Goal: Transaction & Acquisition: Purchase product/service

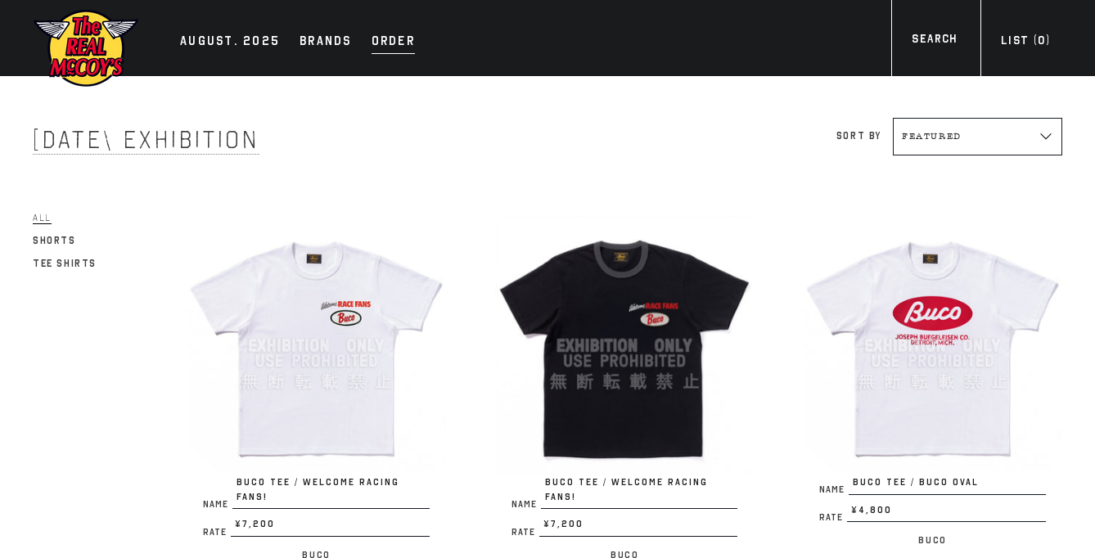
click at [386, 36] on div "Order" at bounding box center [393, 42] width 43 height 23
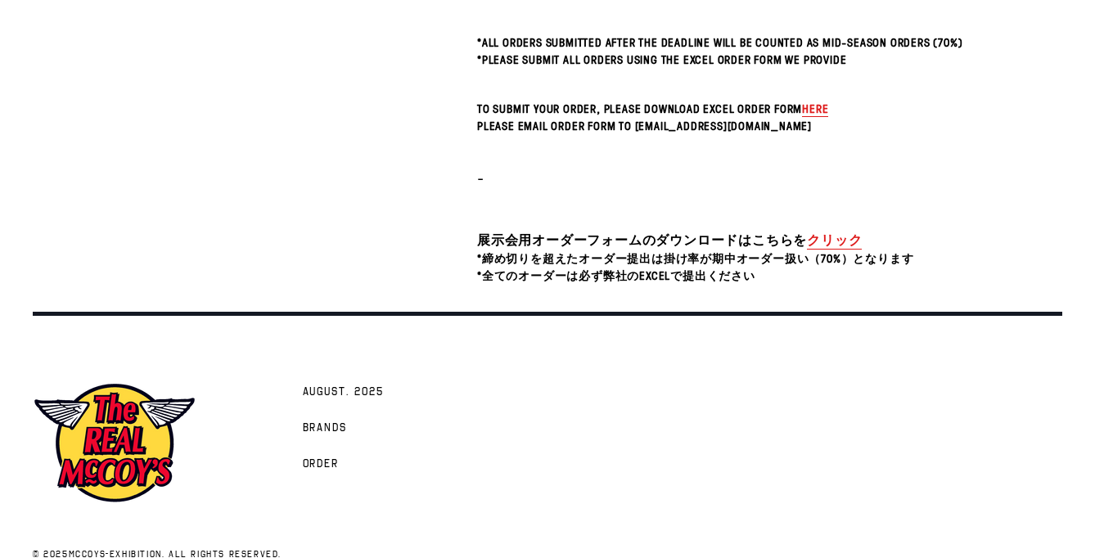
scroll to position [612, 0]
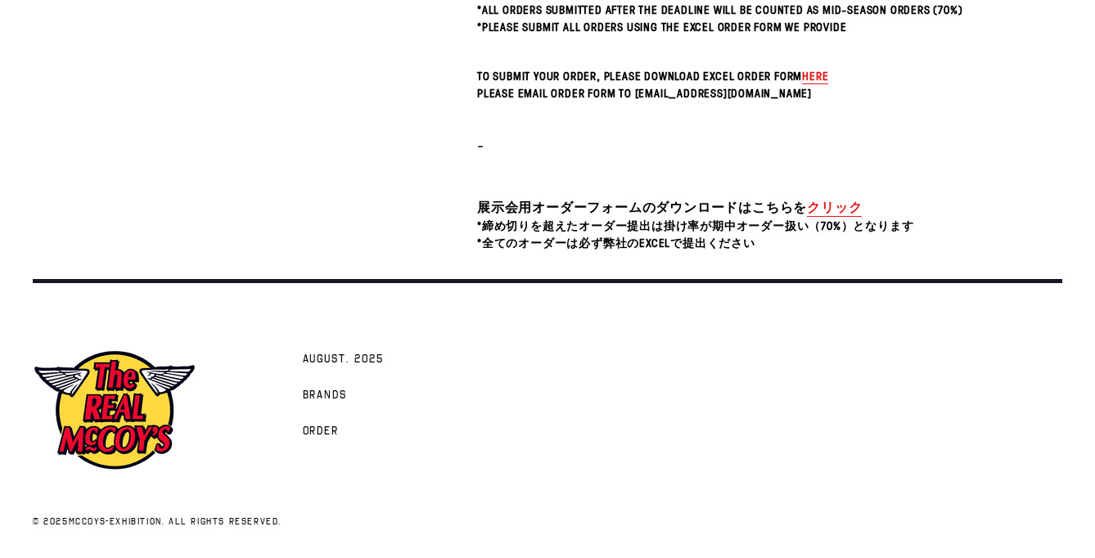
click at [825, 205] on link "クリック" at bounding box center [834, 207] width 55 height 19
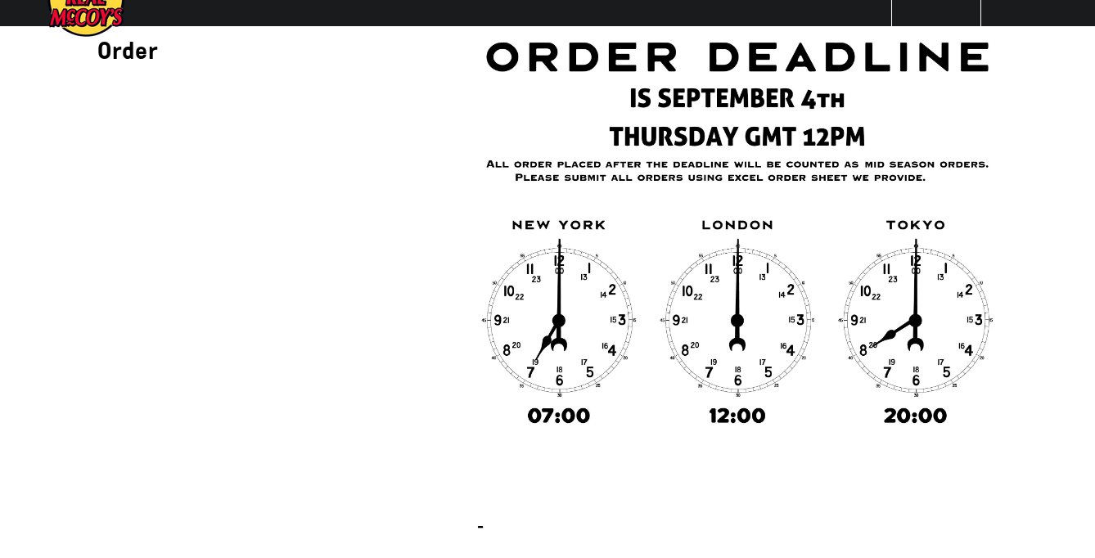
scroll to position [0, 0]
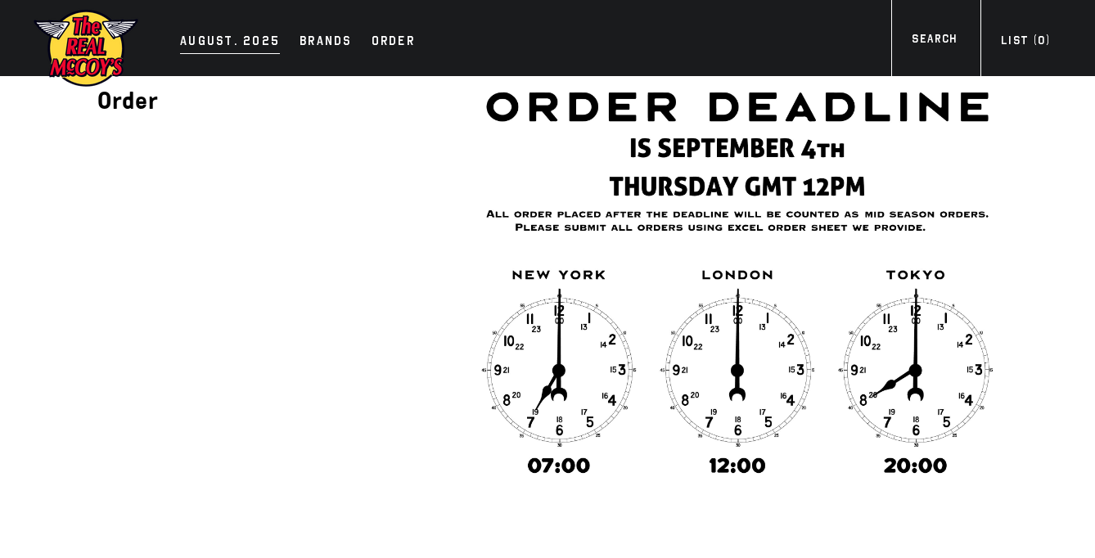
click at [222, 38] on div "AUGUST. 2025" at bounding box center [230, 42] width 100 height 23
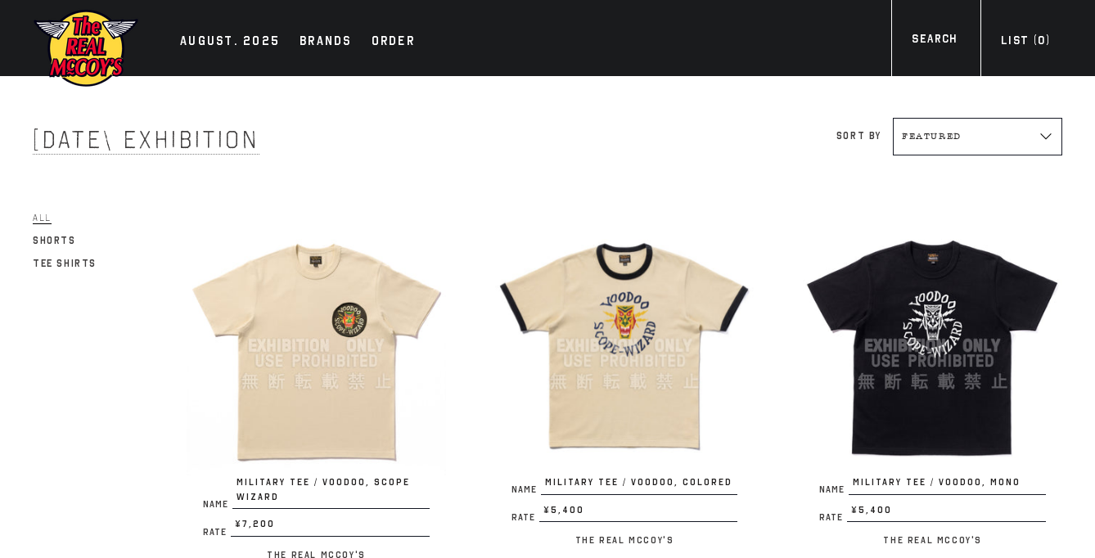
click at [302, 364] on img at bounding box center [316, 345] width 259 height 259
click at [589, 354] on img at bounding box center [624, 345] width 259 height 259
click at [293, 322] on img at bounding box center [316, 345] width 259 height 259
click at [567, 356] on img at bounding box center [624, 345] width 259 height 259
click at [358, 358] on img at bounding box center [316, 345] width 259 height 259
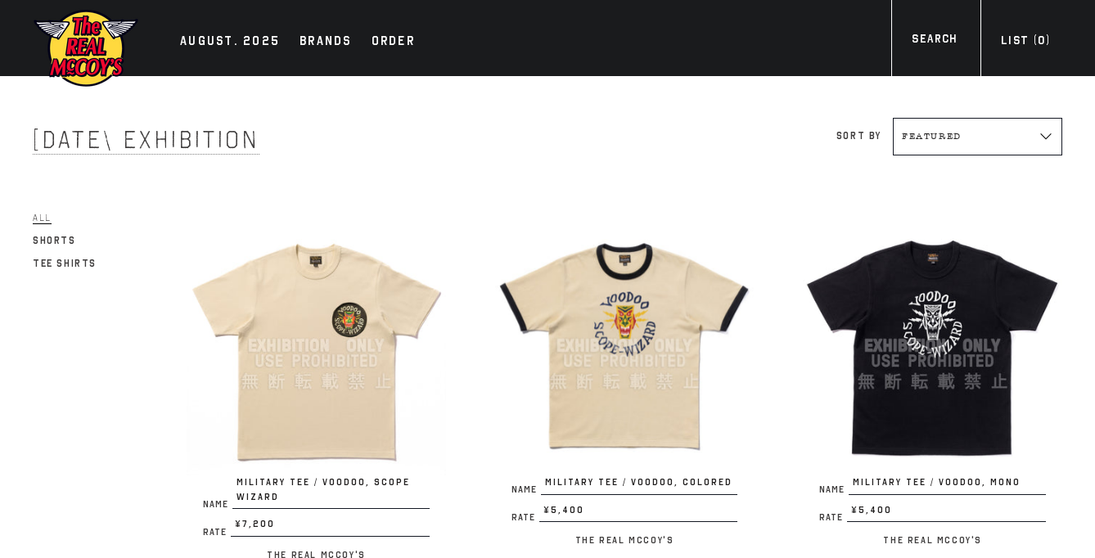
click at [608, 380] on img at bounding box center [624, 345] width 259 height 259
click at [935, 383] on img at bounding box center [932, 345] width 259 height 259
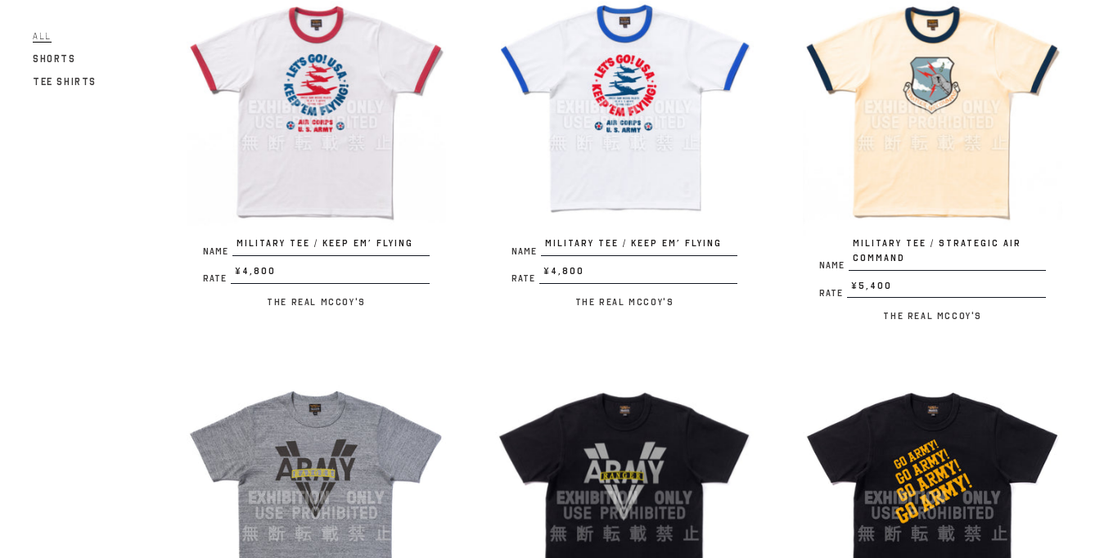
scroll to position [631, 0]
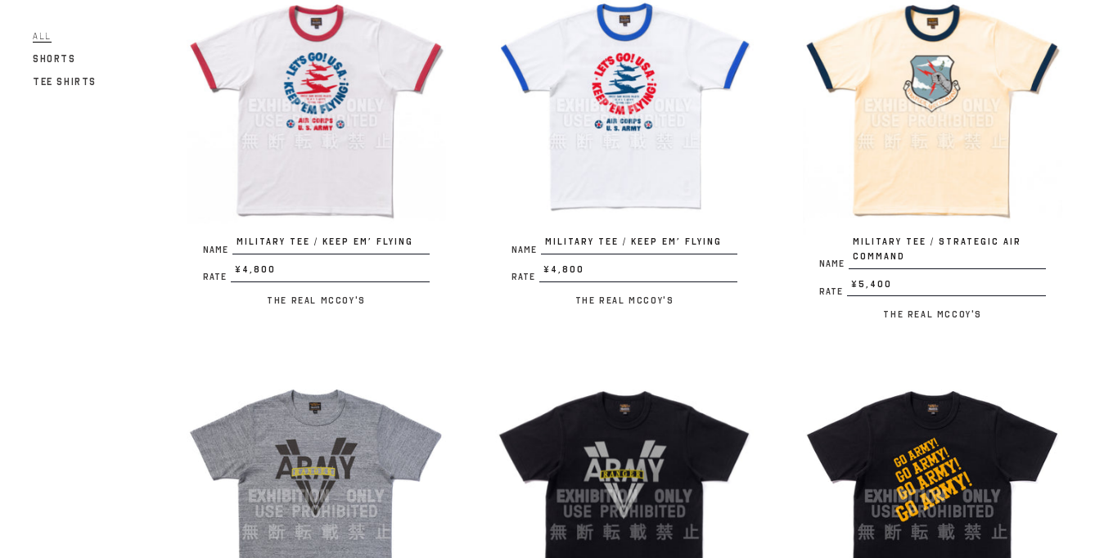
click at [953, 111] on img at bounding box center [932, 105] width 259 height 259
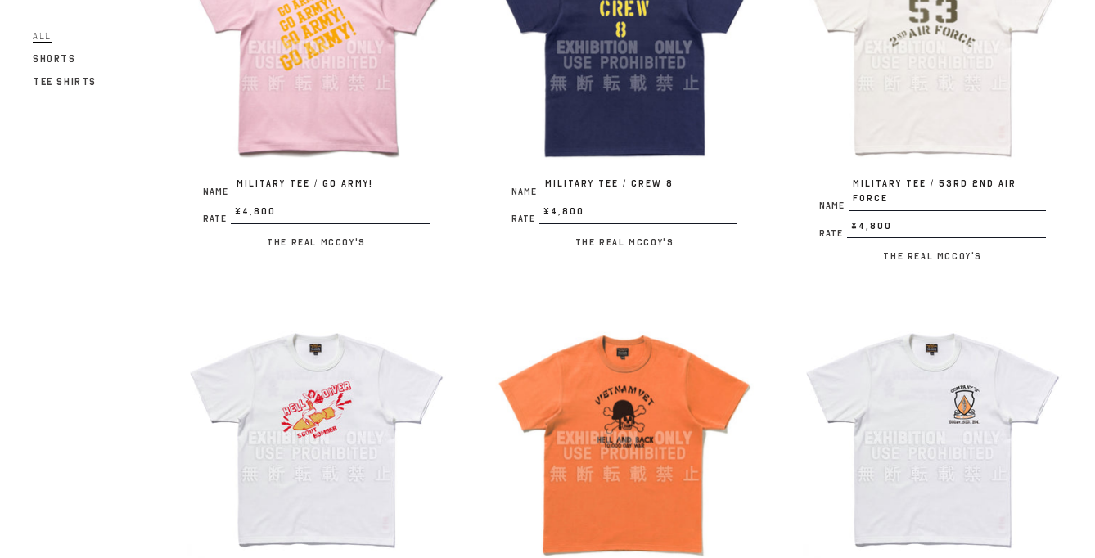
scroll to position [1459, 0]
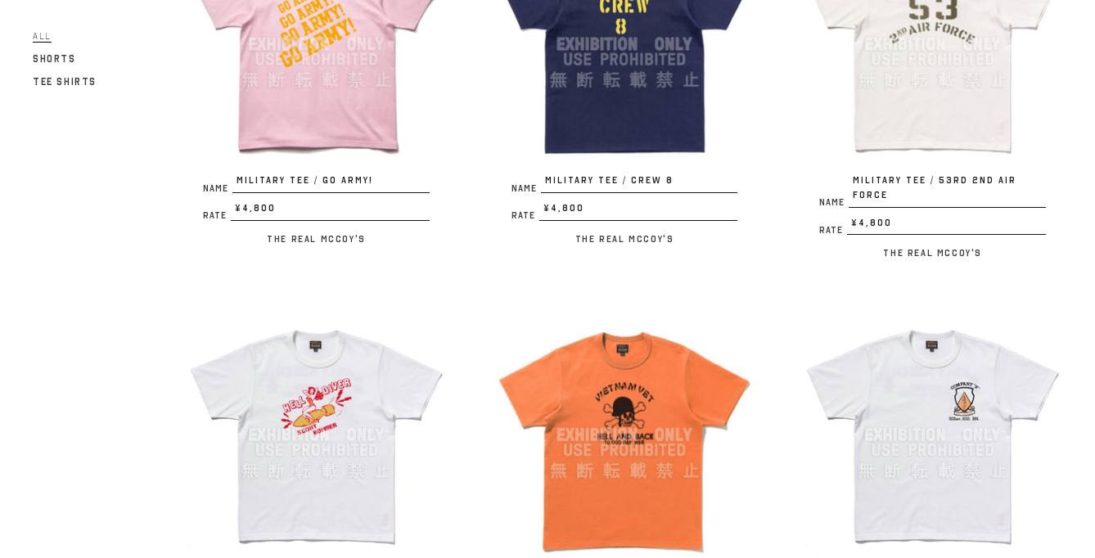
click at [327, 412] on img at bounding box center [316, 434] width 259 height 259
click at [629, 458] on img at bounding box center [624, 434] width 259 height 259
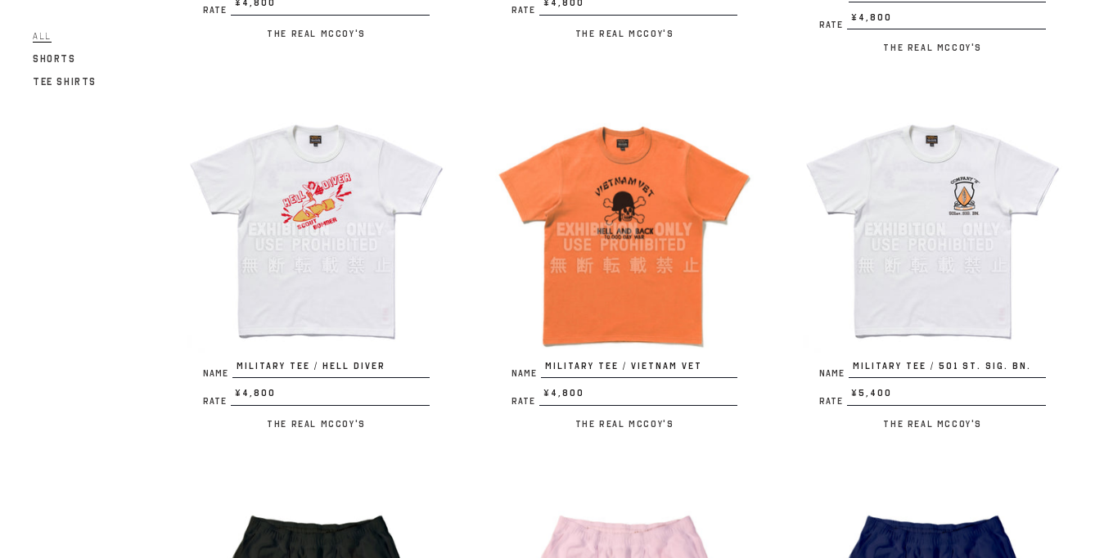
scroll to position [1689, 0]
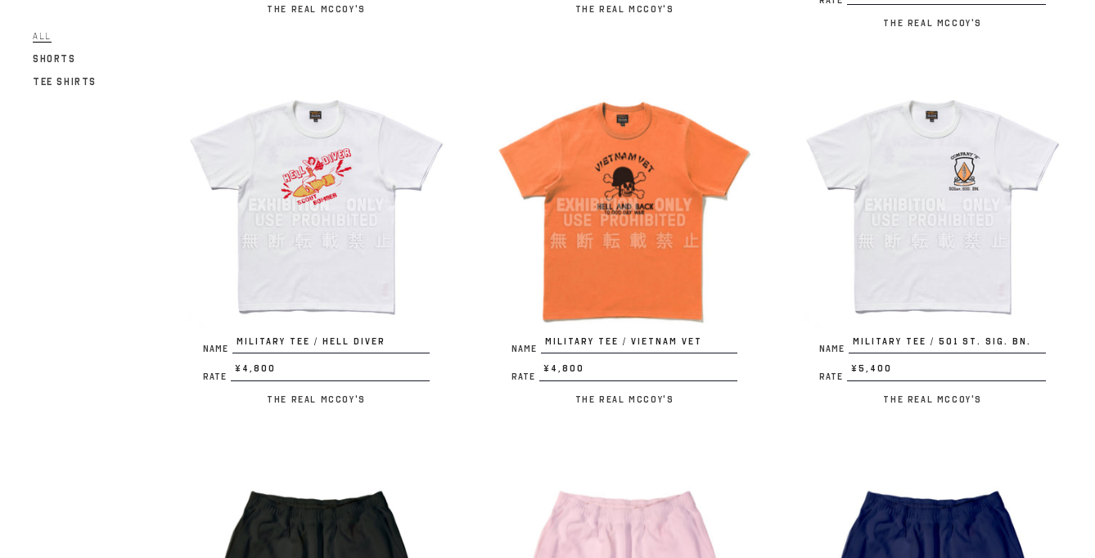
click at [929, 204] on img at bounding box center [932, 204] width 259 height 259
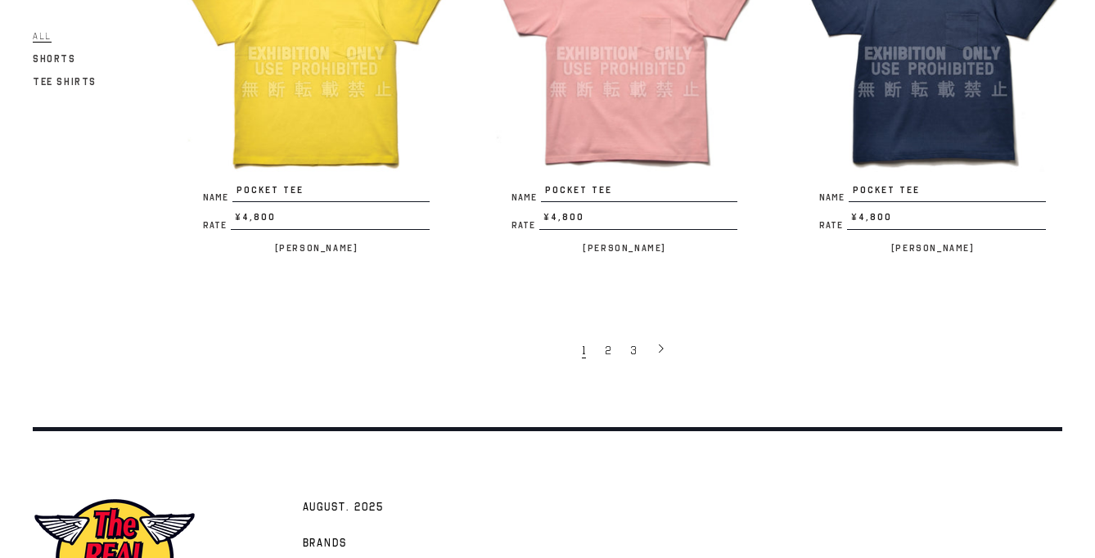
scroll to position [3103, 0]
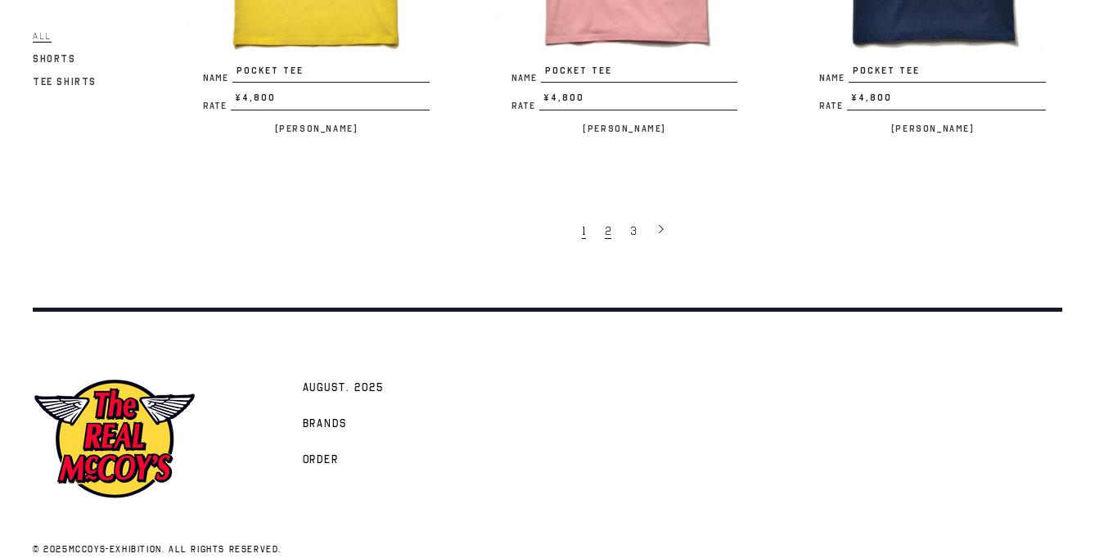
click at [602, 214] on link "2" at bounding box center [609, 230] width 25 height 33
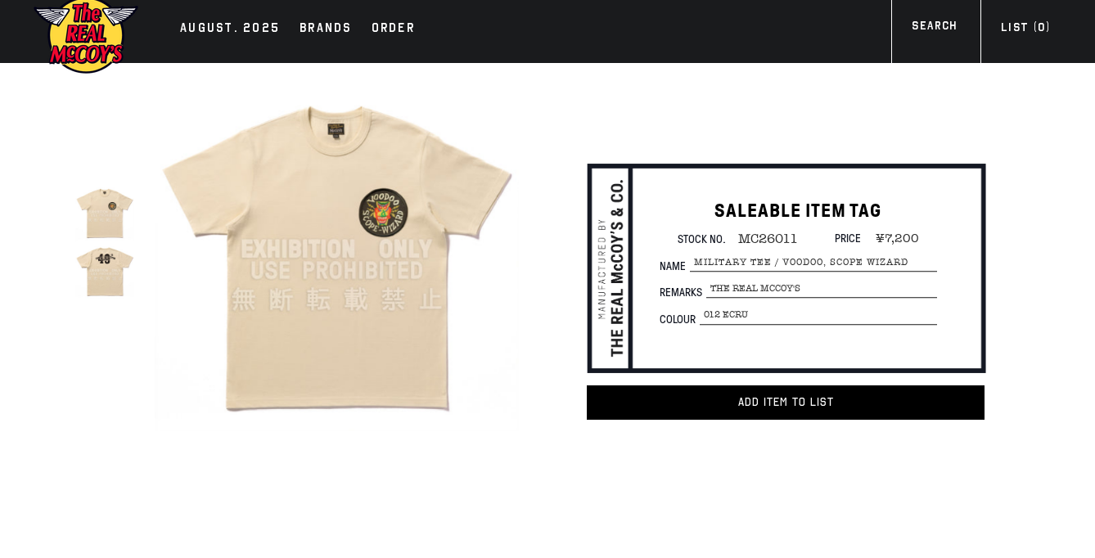
scroll to position [16, 0]
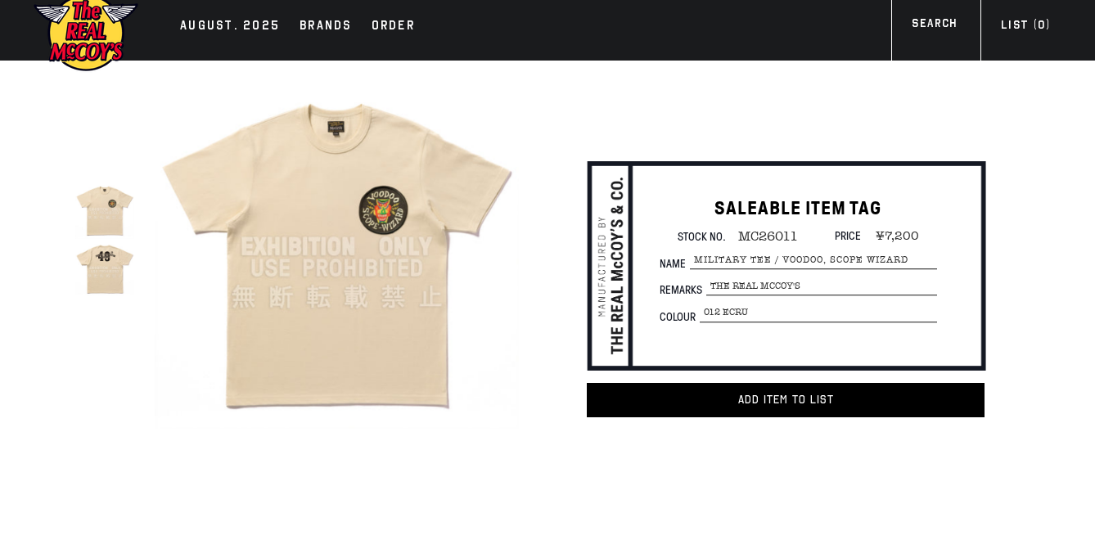
click at [110, 270] on img at bounding box center [104, 268] width 58 height 58
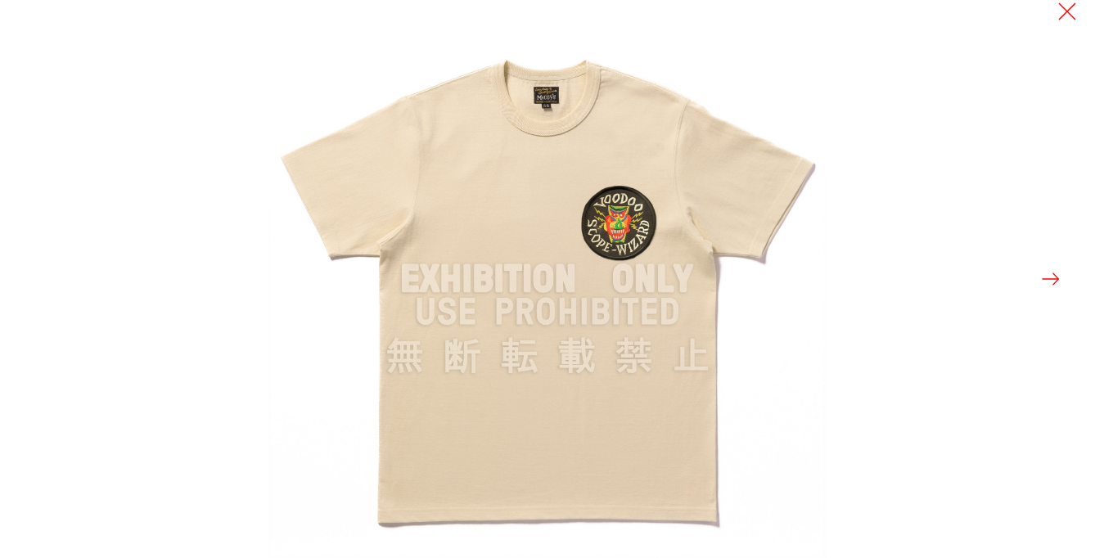
click at [1058, 272] on button at bounding box center [1050, 279] width 23 height 23
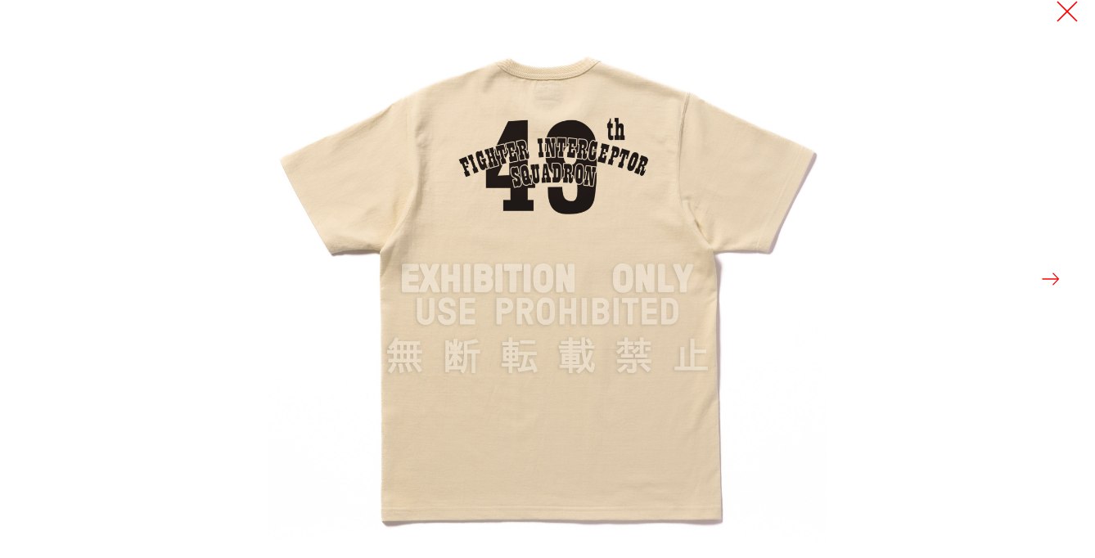
click at [1074, 13] on button at bounding box center [1067, 11] width 23 height 23
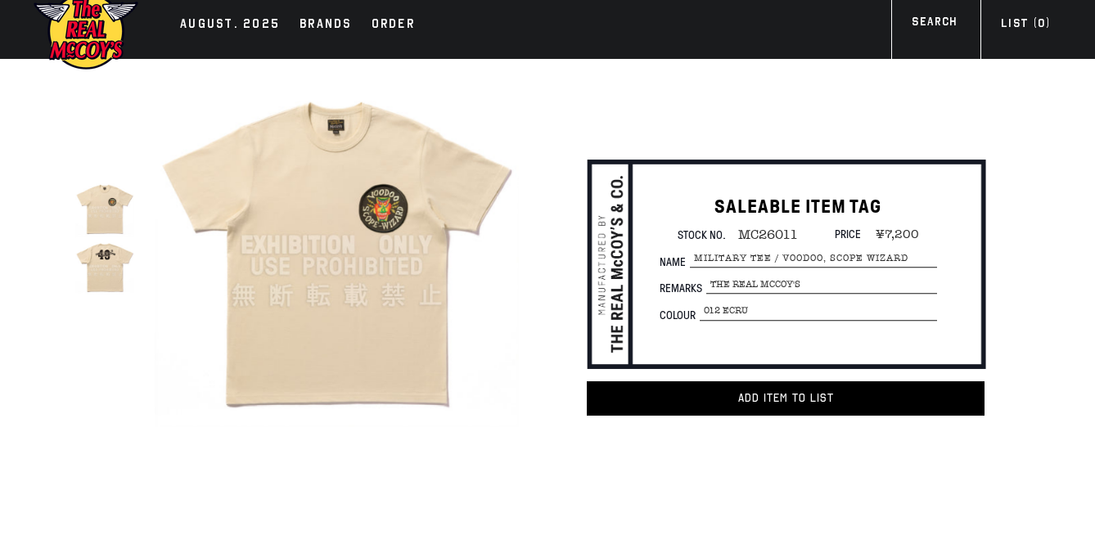
scroll to position [2, 0]
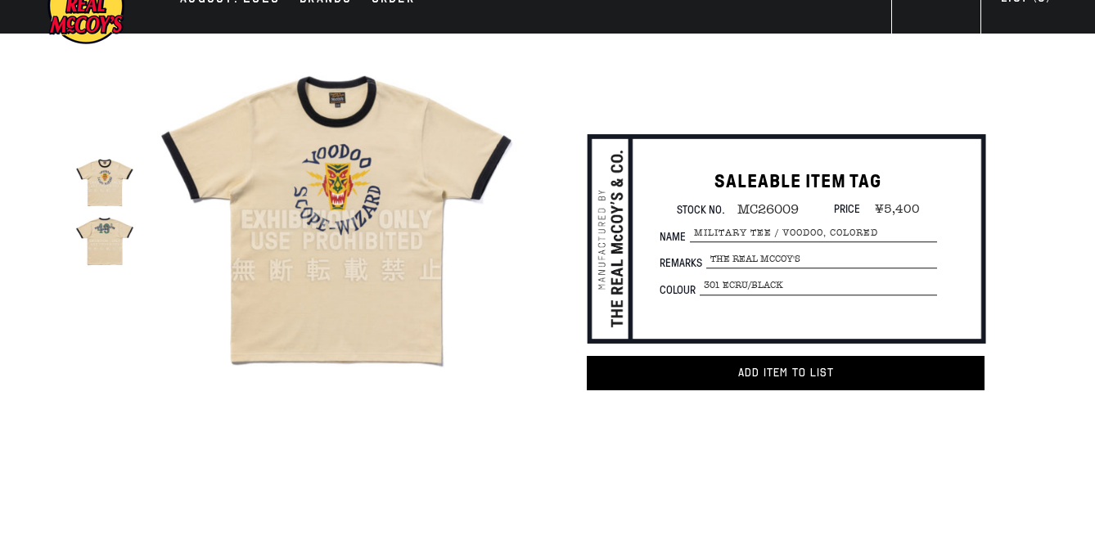
scroll to position [36, 0]
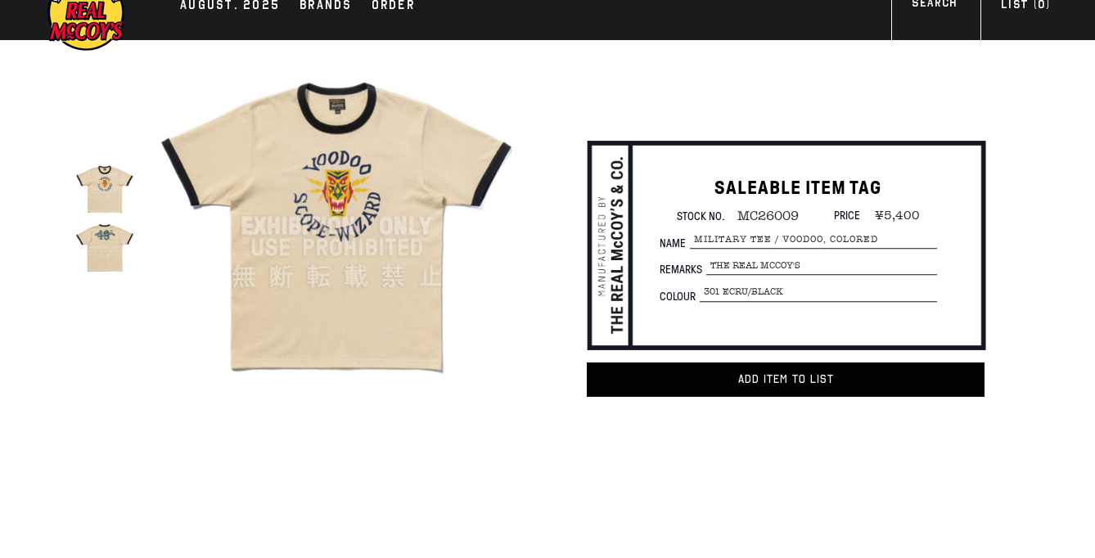
click at [112, 228] on img at bounding box center [104, 247] width 58 height 58
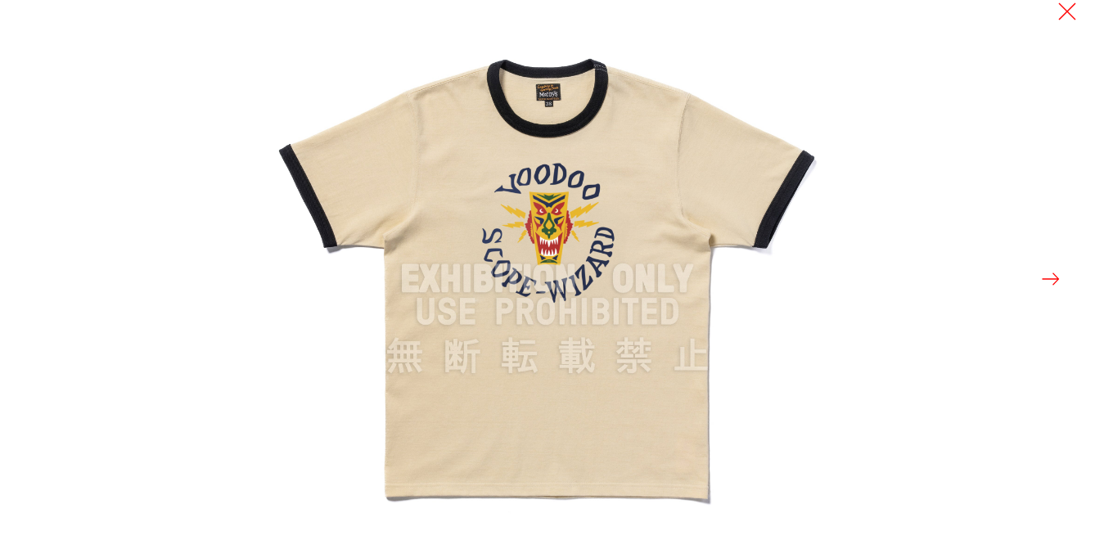
click at [1056, 272] on button at bounding box center [1050, 279] width 23 height 23
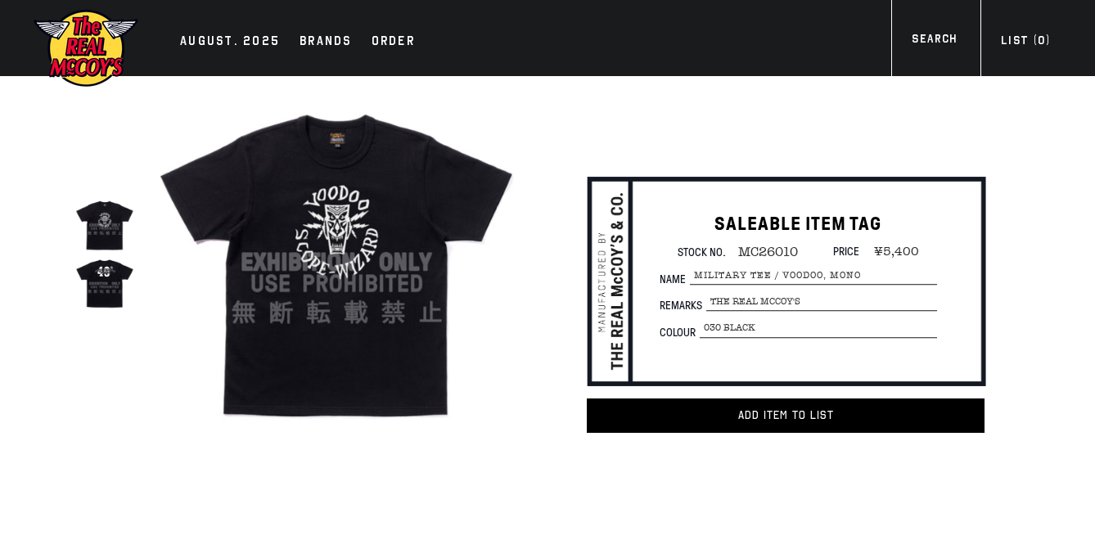
click at [124, 276] on img at bounding box center [104, 283] width 58 height 58
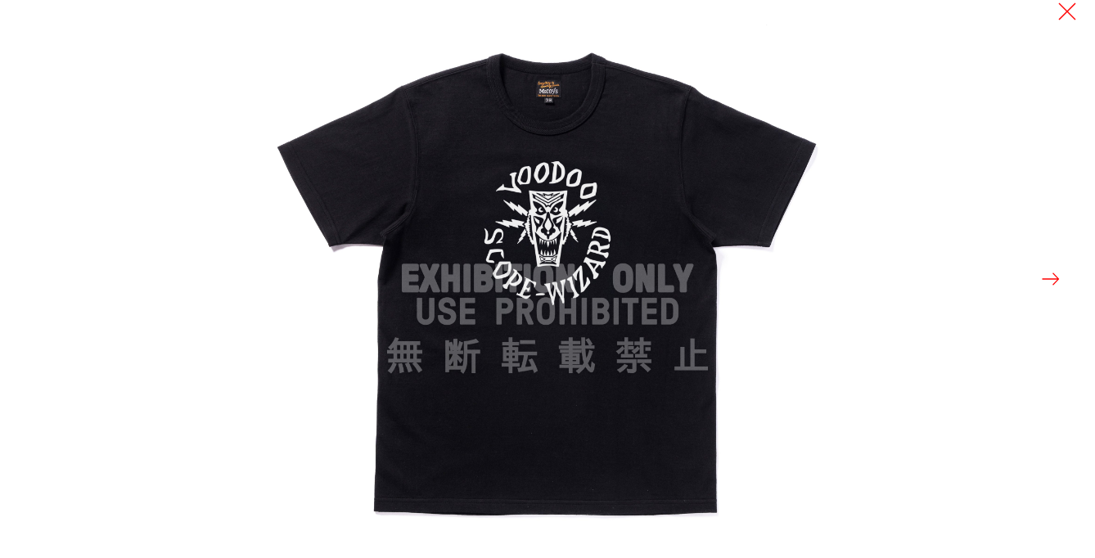
click at [1052, 292] on div at bounding box center [815, 279] width 1095 height 558
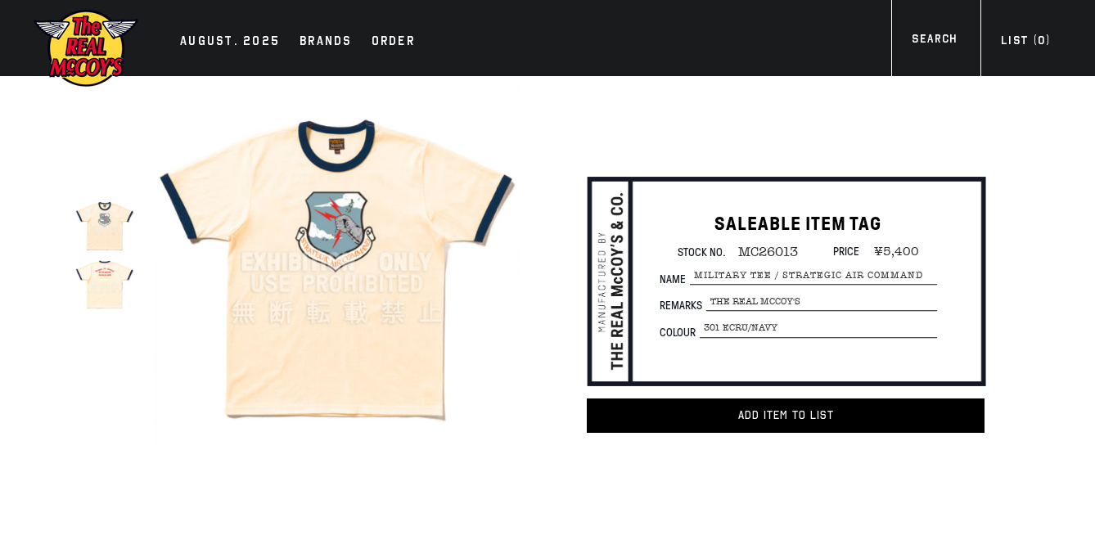
click at [260, 254] on img at bounding box center [337, 262] width 364 height 364
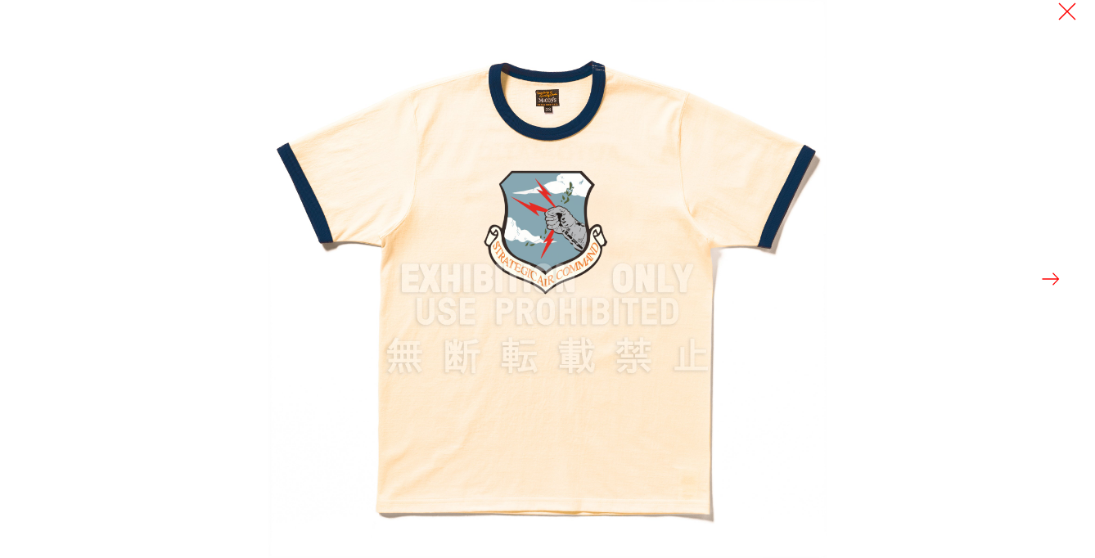
click at [1058, 276] on button at bounding box center [1050, 279] width 23 height 23
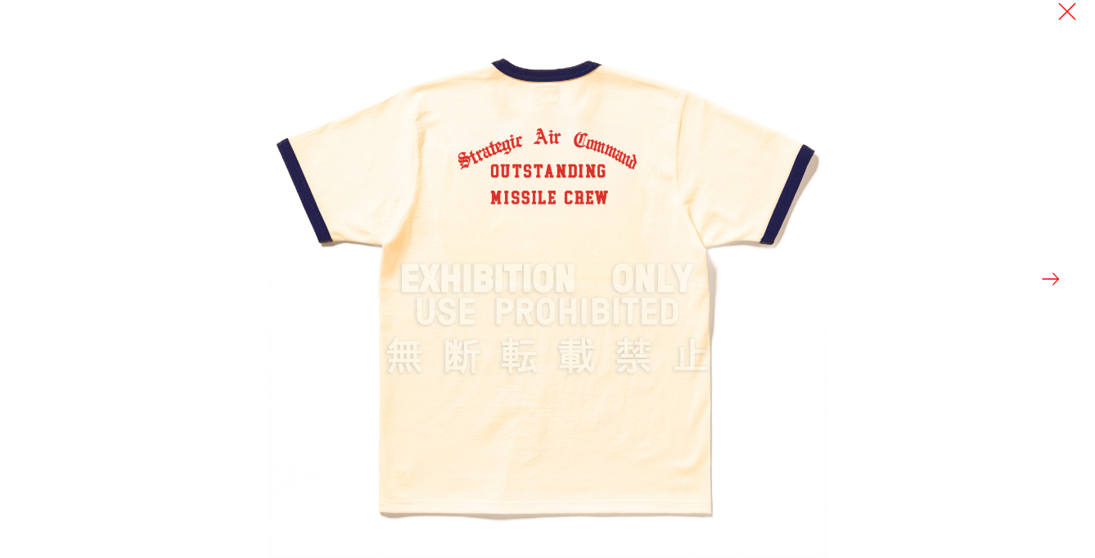
click at [1048, 272] on button at bounding box center [1050, 279] width 23 height 23
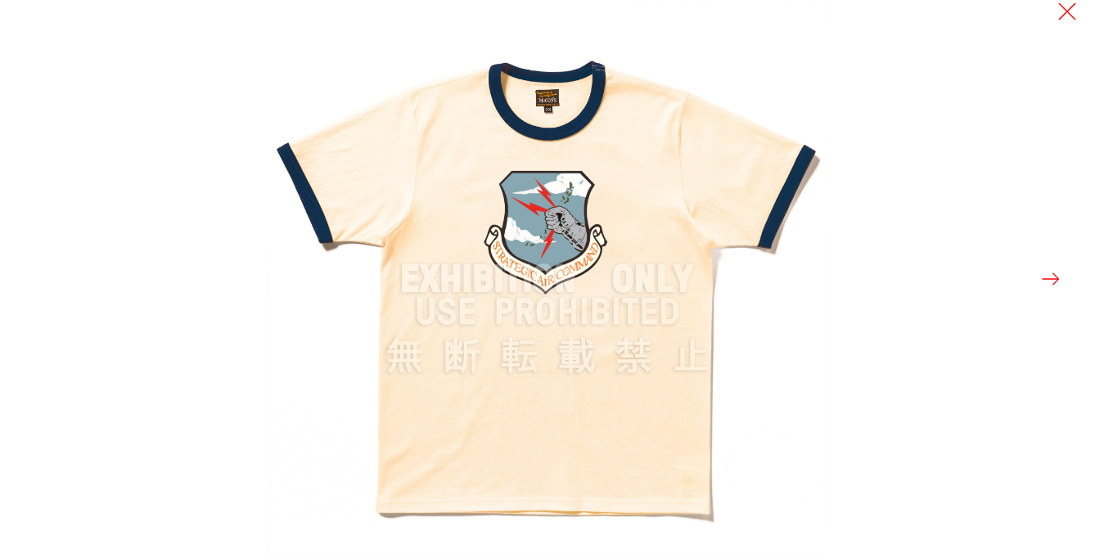
click at [1048, 272] on button at bounding box center [1050, 279] width 23 height 23
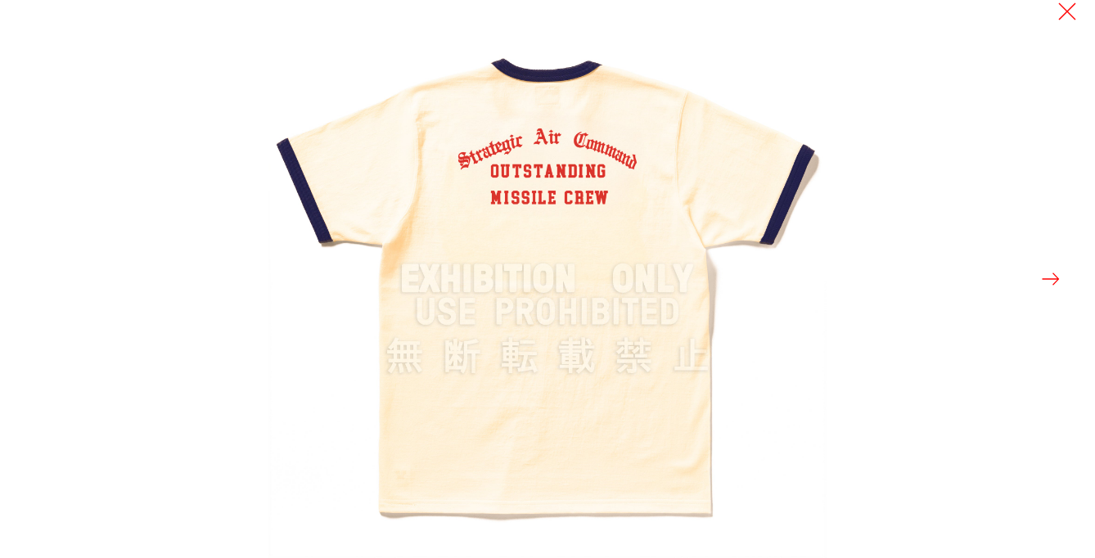
click at [1048, 272] on button at bounding box center [1050, 279] width 23 height 23
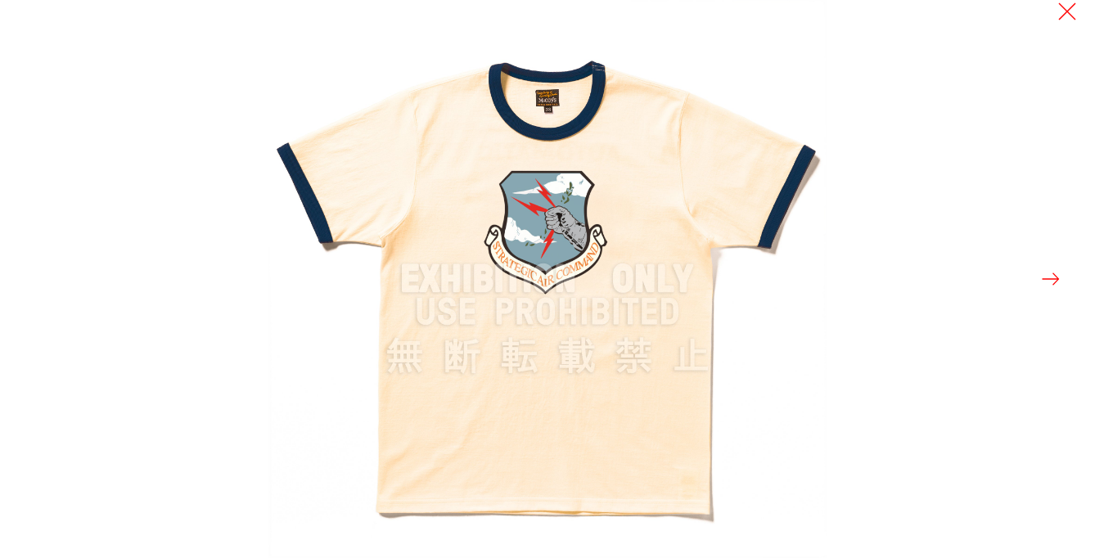
click at [1047, 272] on button at bounding box center [1050, 279] width 23 height 23
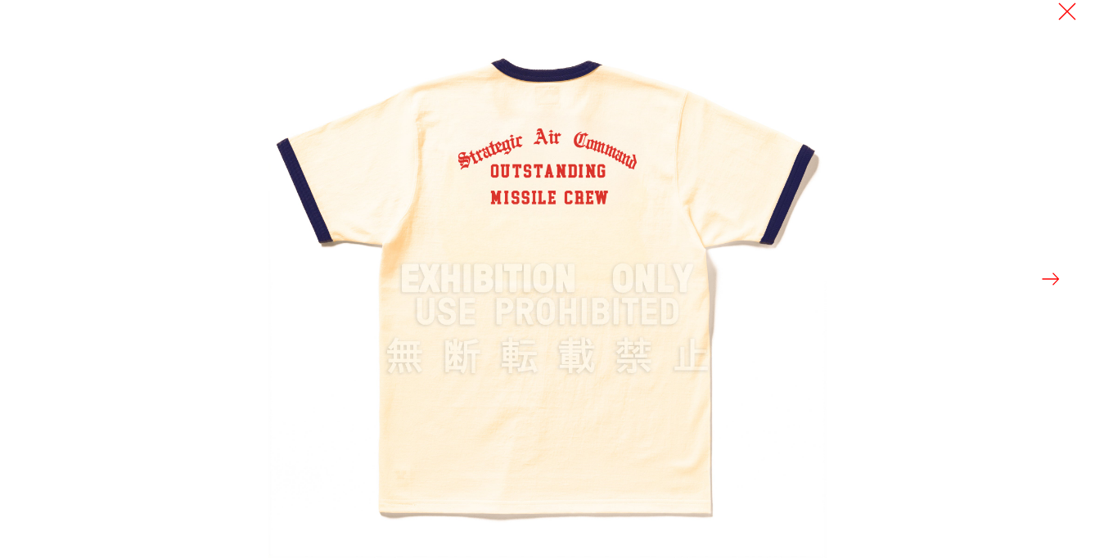
click at [1047, 272] on button at bounding box center [1050, 279] width 23 height 23
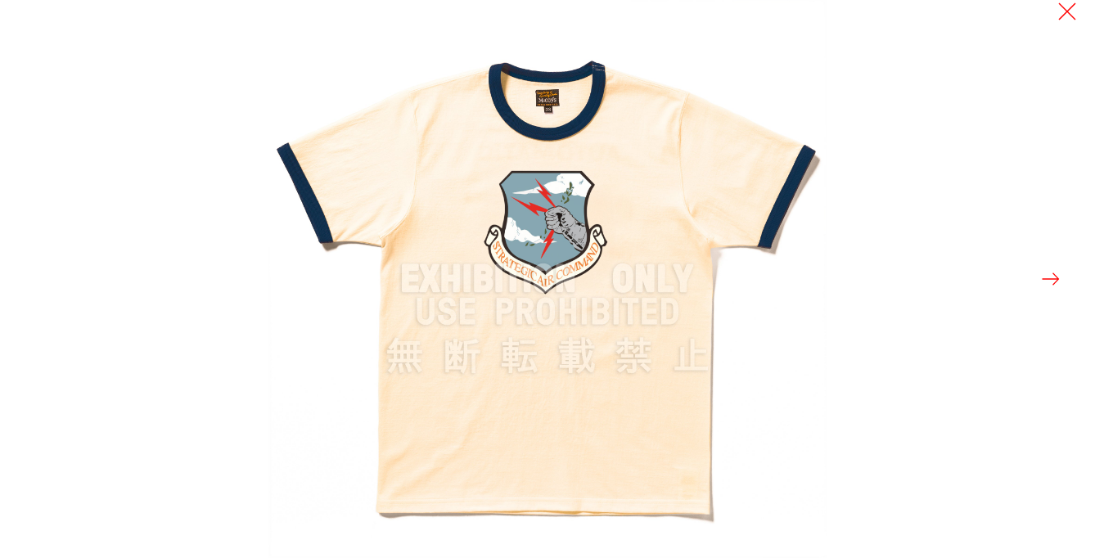
click at [1047, 272] on button at bounding box center [1050, 279] width 23 height 23
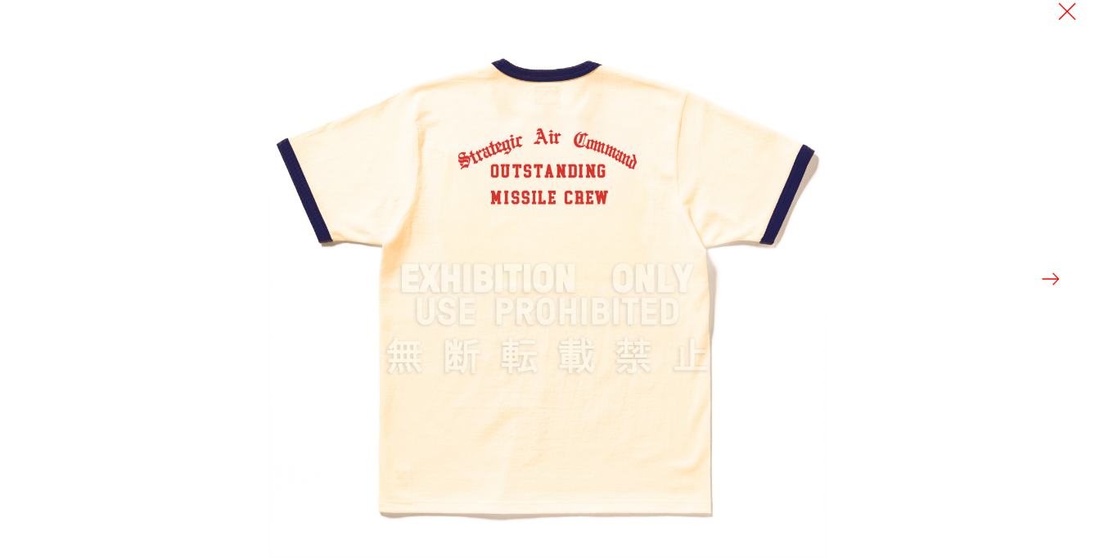
click at [1047, 272] on button at bounding box center [1050, 279] width 23 height 23
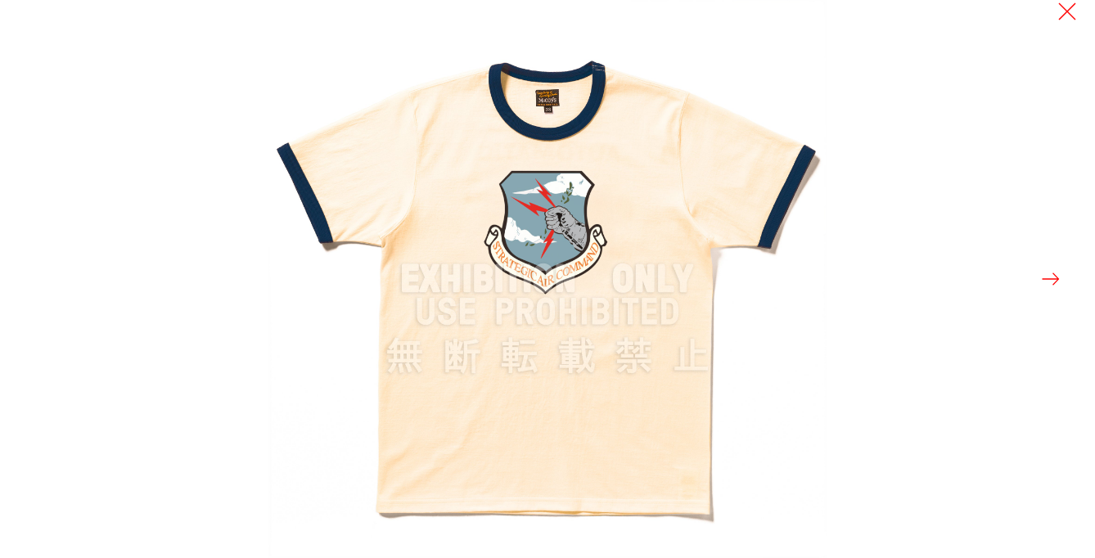
click at [1047, 272] on button at bounding box center [1050, 279] width 23 height 23
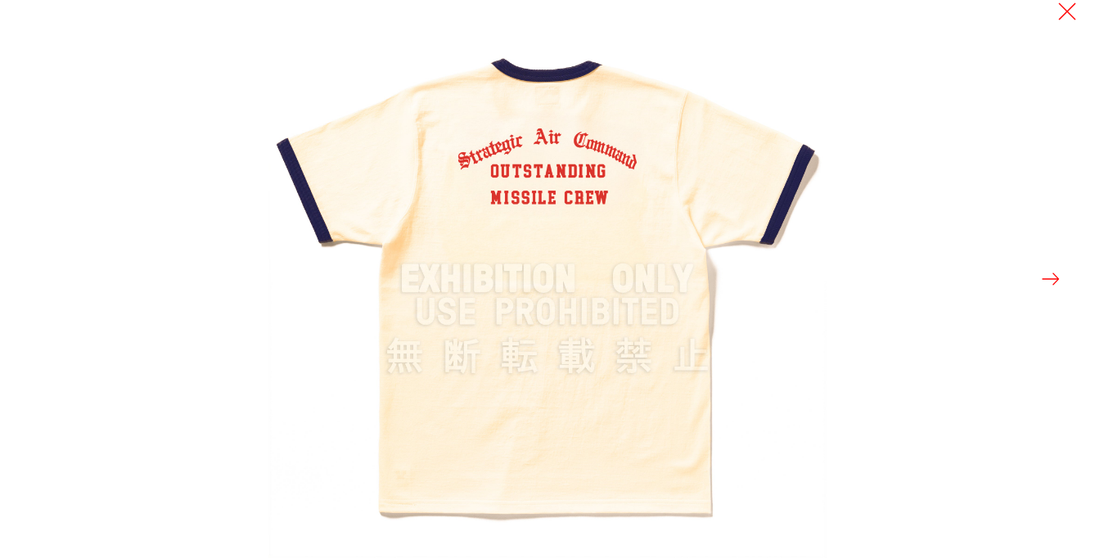
click at [1047, 272] on button at bounding box center [1050, 279] width 23 height 23
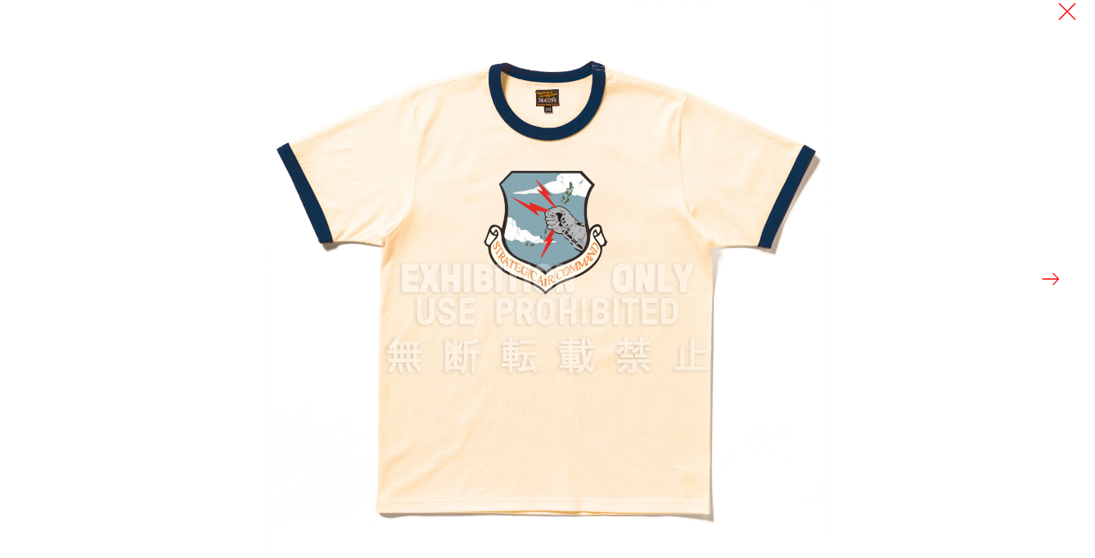
click at [1047, 272] on button at bounding box center [1050, 279] width 23 height 23
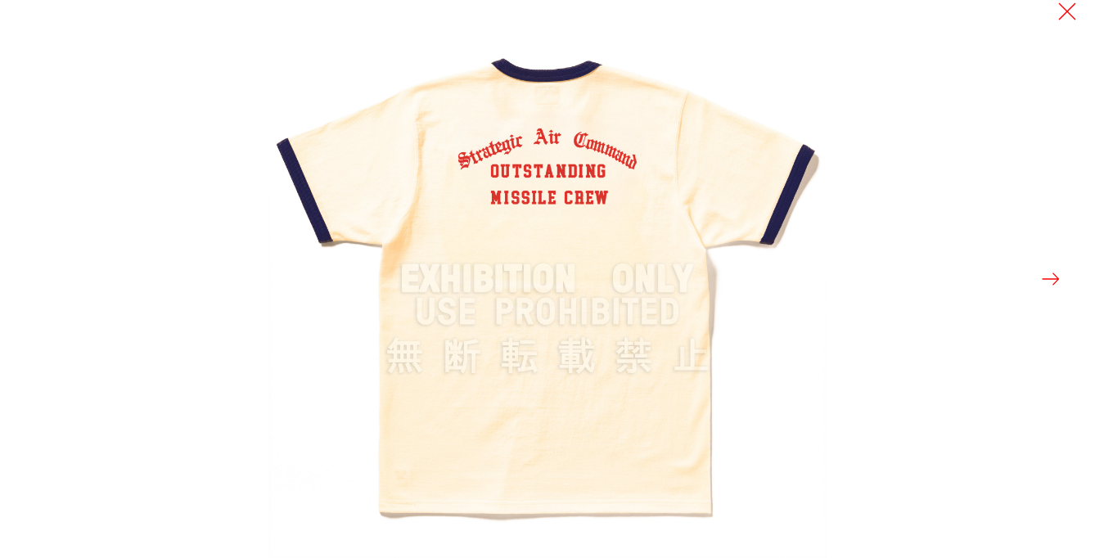
click at [1047, 272] on button at bounding box center [1050, 279] width 23 height 23
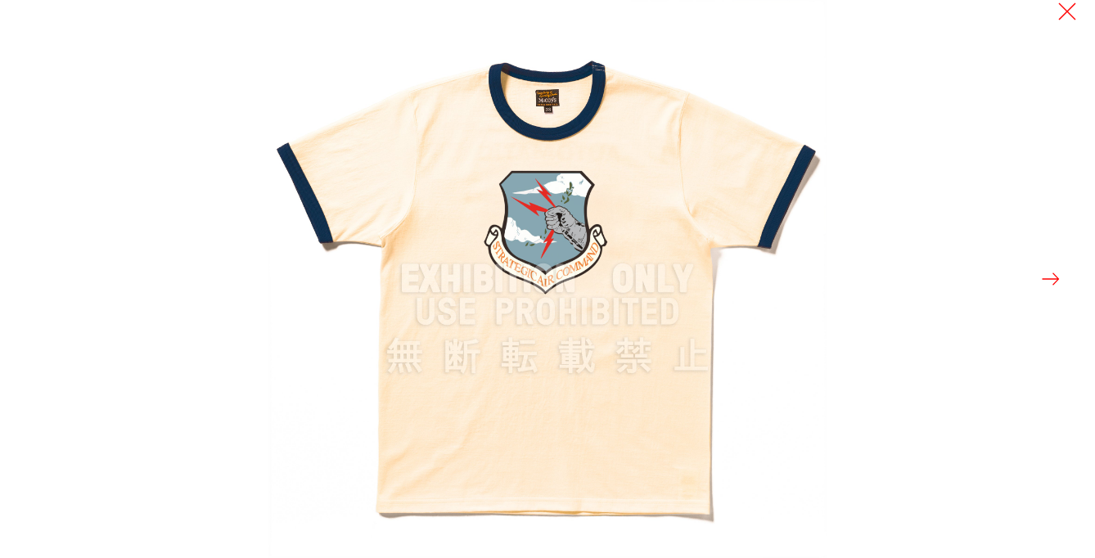
click at [1047, 272] on button at bounding box center [1050, 279] width 23 height 23
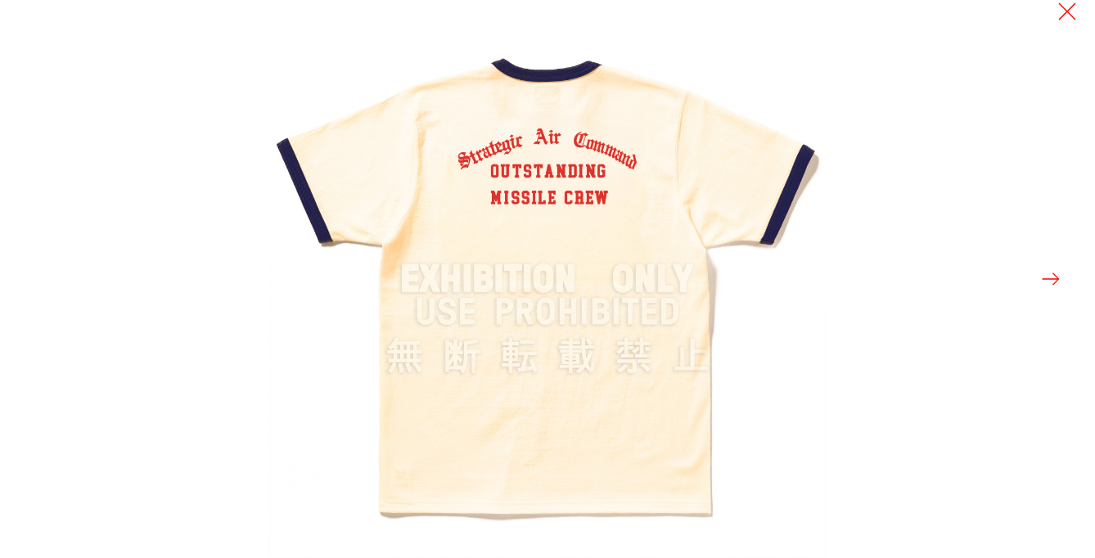
click at [1047, 272] on button at bounding box center [1050, 279] width 23 height 23
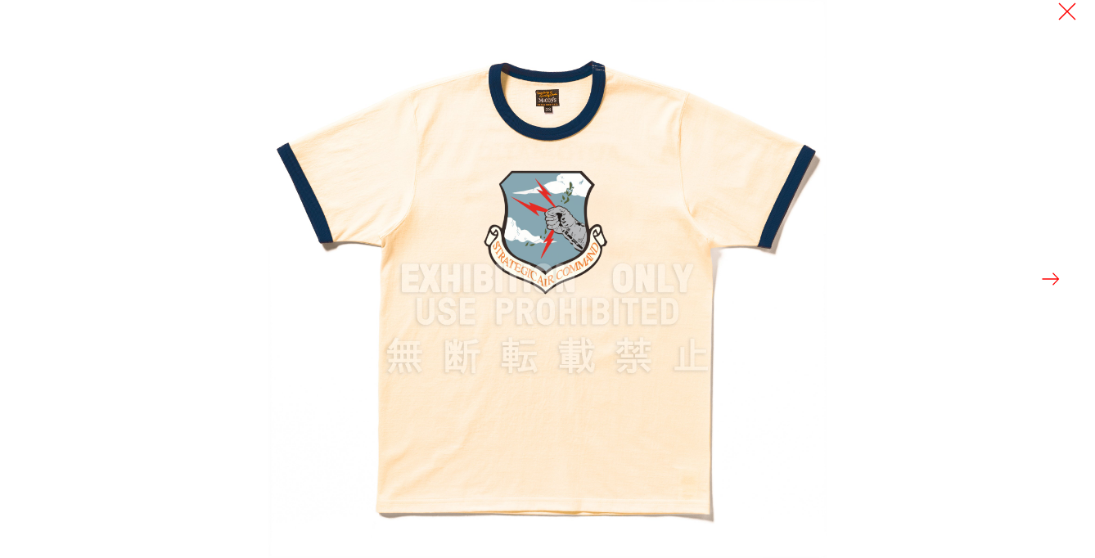
click at [1047, 272] on button at bounding box center [1050, 279] width 23 height 23
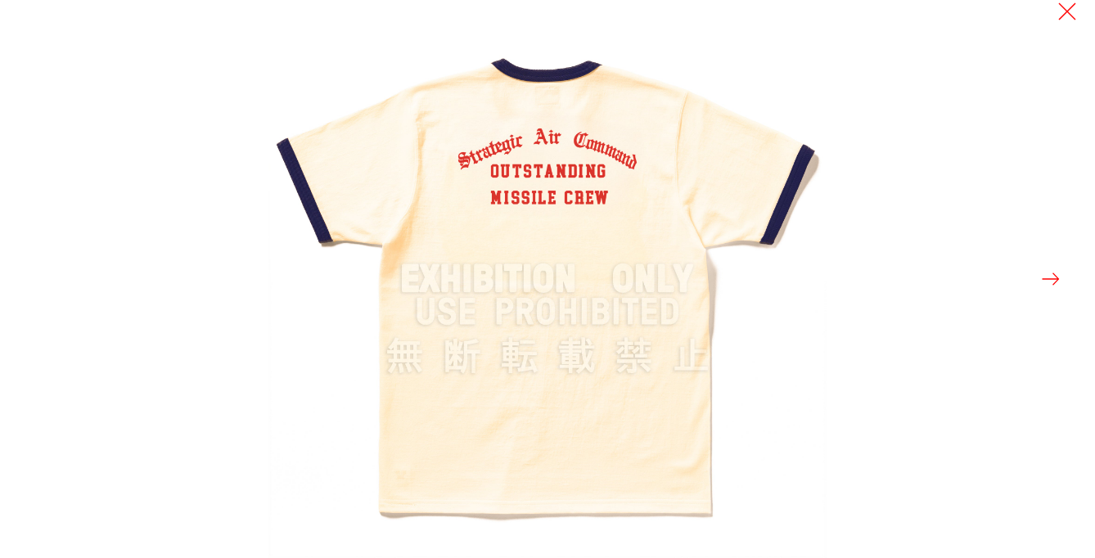
click at [1047, 272] on button at bounding box center [1050, 279] width 23 height 23
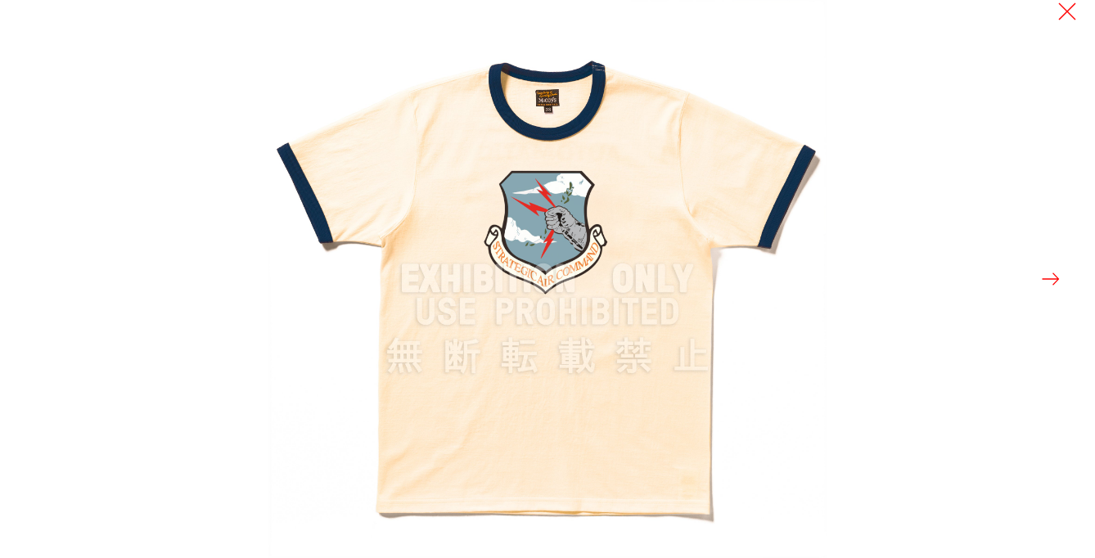
click at [1047, 272] on button at bounding box center [1050, 279] width 23 height 23
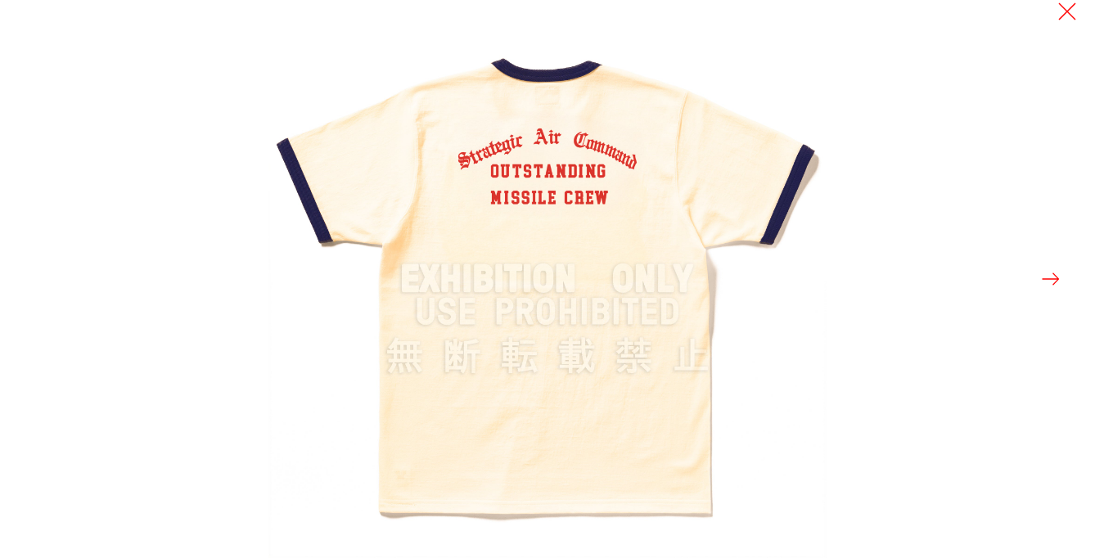
click at [1047, 272] on button at bounding box center [1050, 279] width 23 height 23
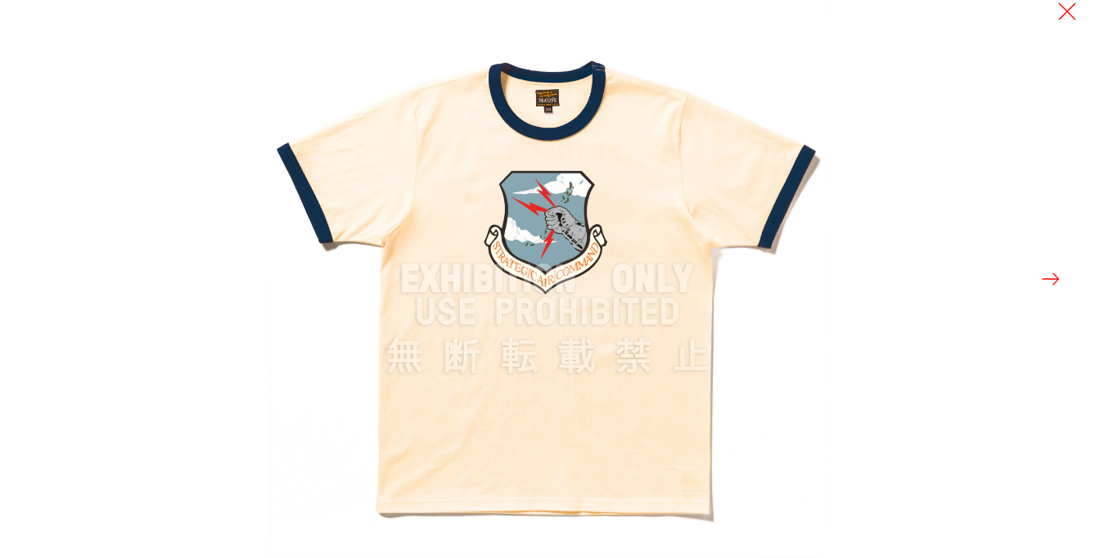
click at [1047, 272] on button at bounding box center [1050, 279] width 23 height 23
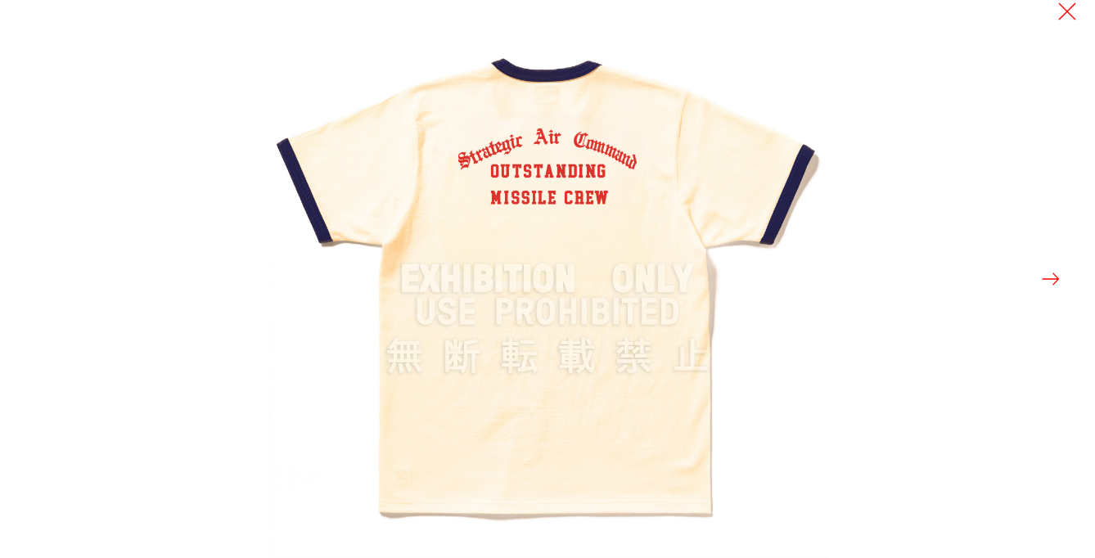
click at [1047, 272] on button at bounding box center [1050, 279] width 23 height 23
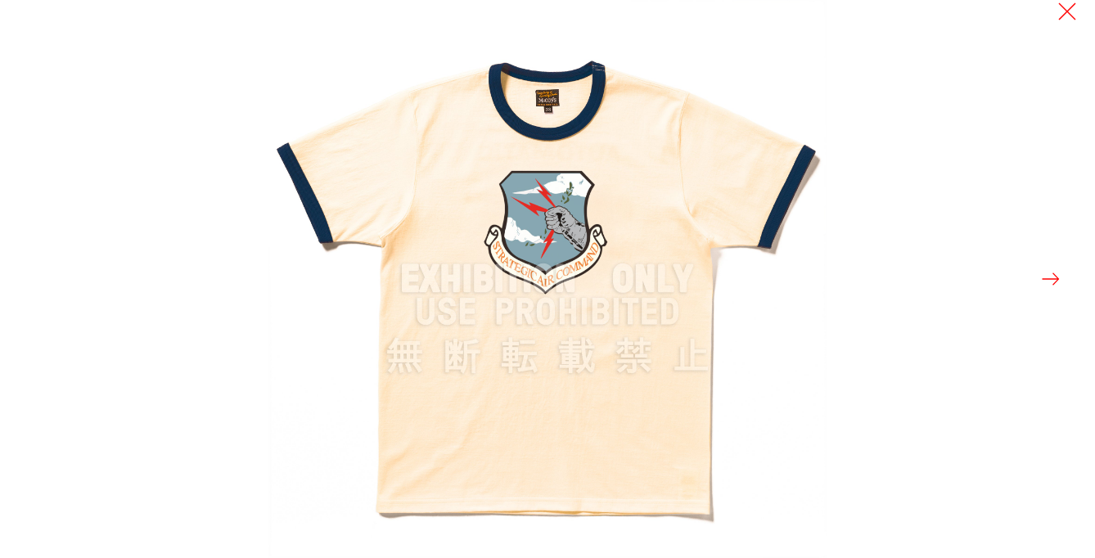
click at [1047, 272] on button at bounding box center [1050, 279] width 23 height 23
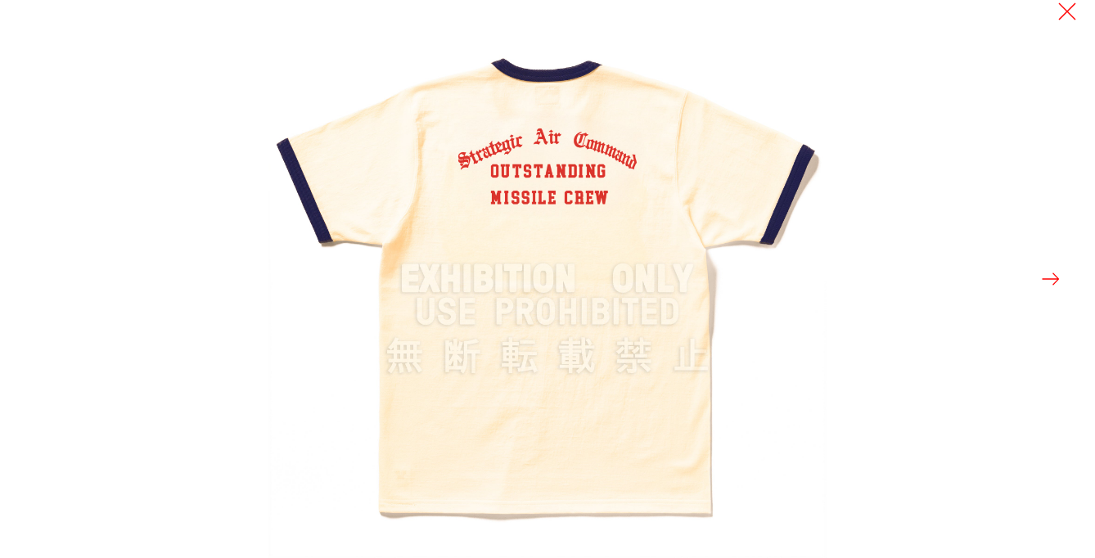
click at [1047, 272] on button at bounding box center [1050, 279] width 23 height 23
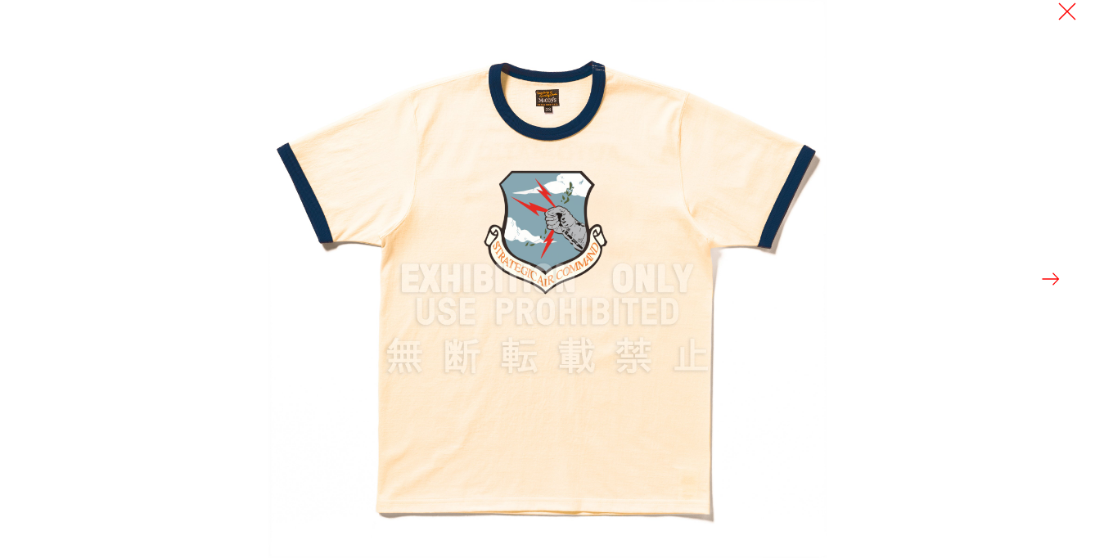
click at [1047, 272] on button at bounding box center [1050, 279] width 23 height 23
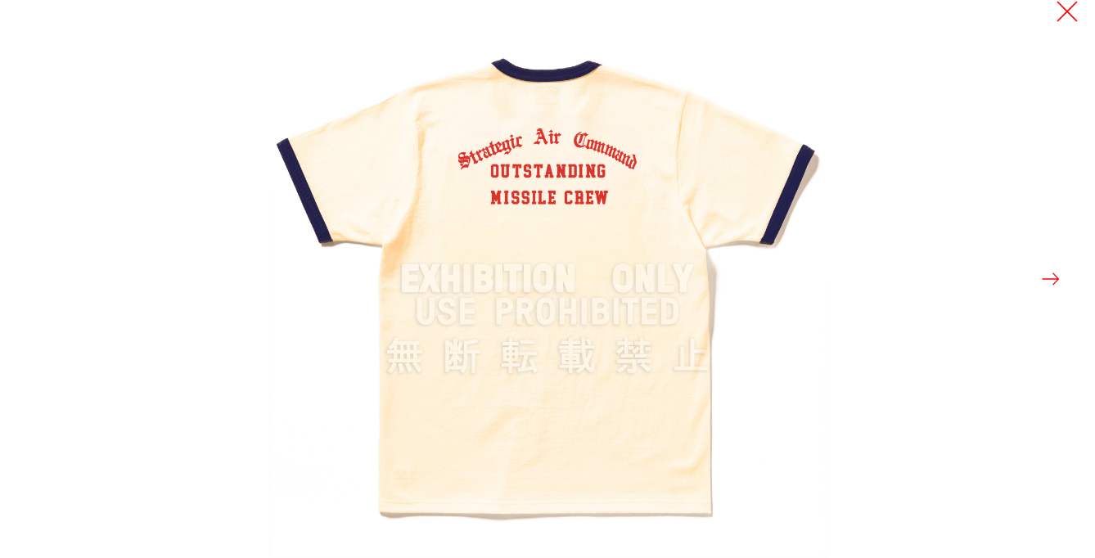
click at [1073, 12] on button at bounding box center [1067, 11] width 23 height 23
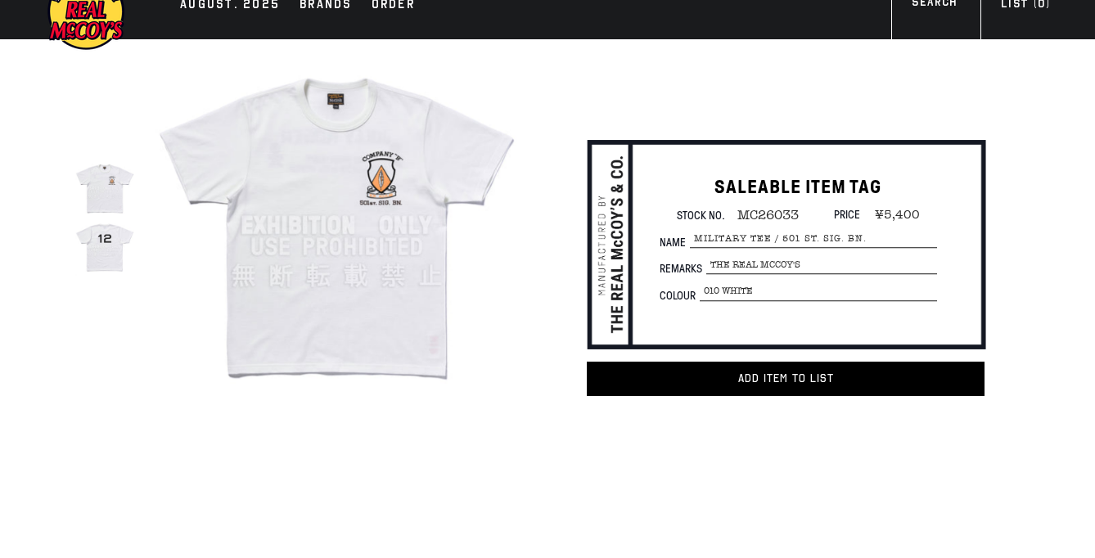
scroll to position [61, 0]
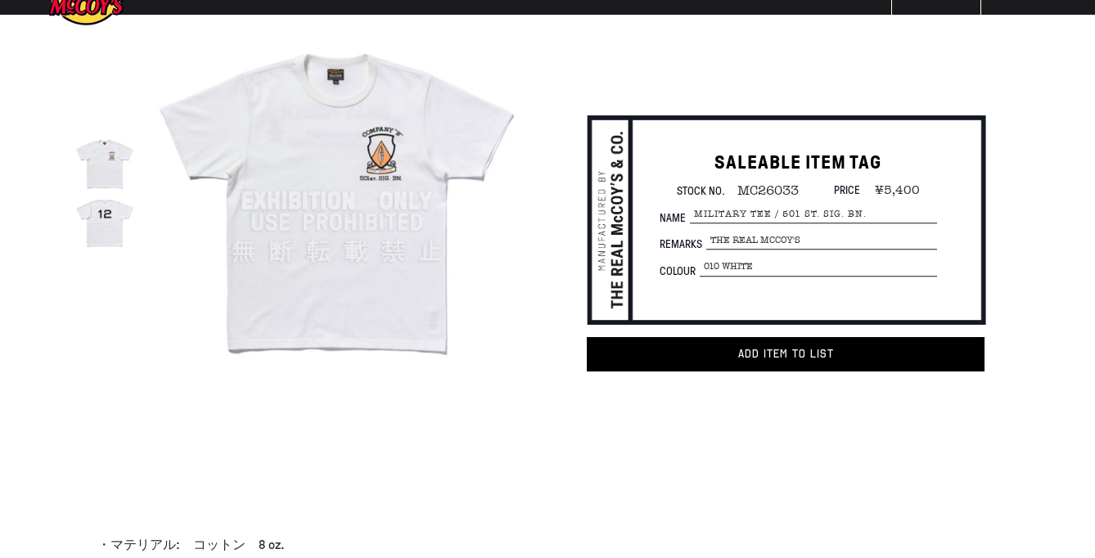
click at [121, 211] on img at bounding box center [104, 222] width 58 height 58
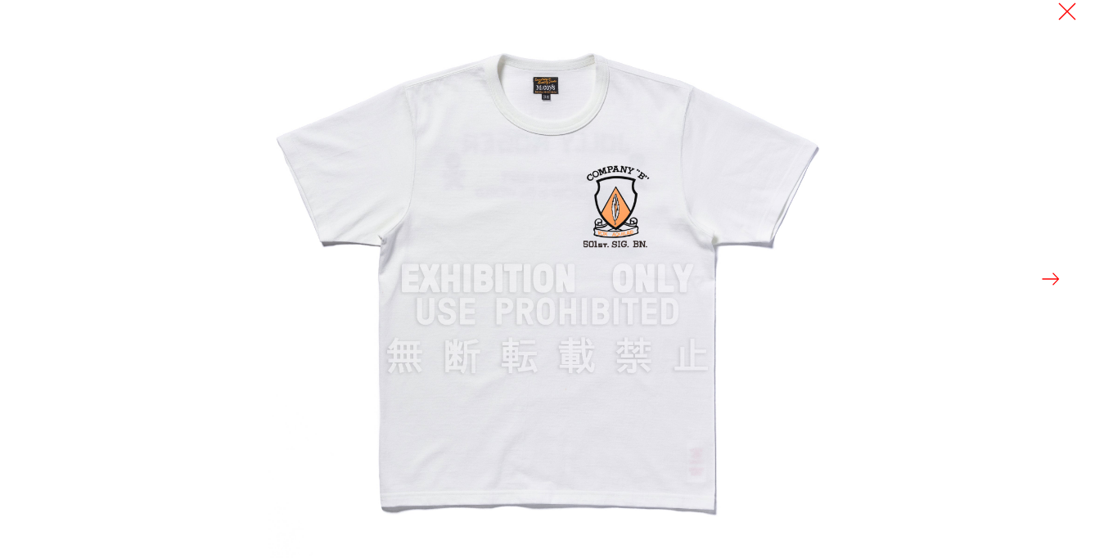
click at [1040, 285] on button at bounding box center [1050, 279] width 23 height 23
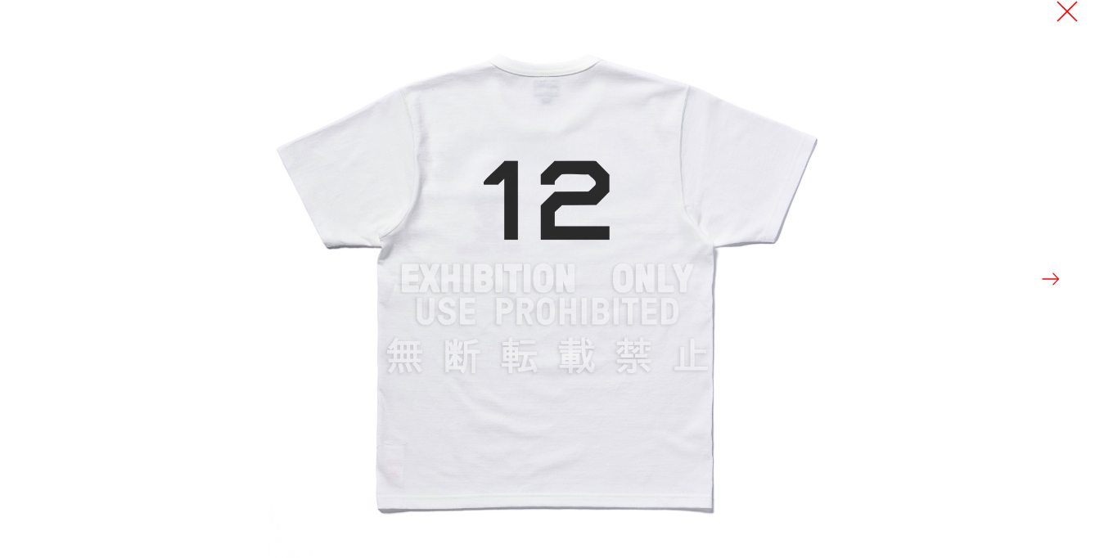
click at [1078, 17] on button at bounding box center [1067, 11] width 23 height 23
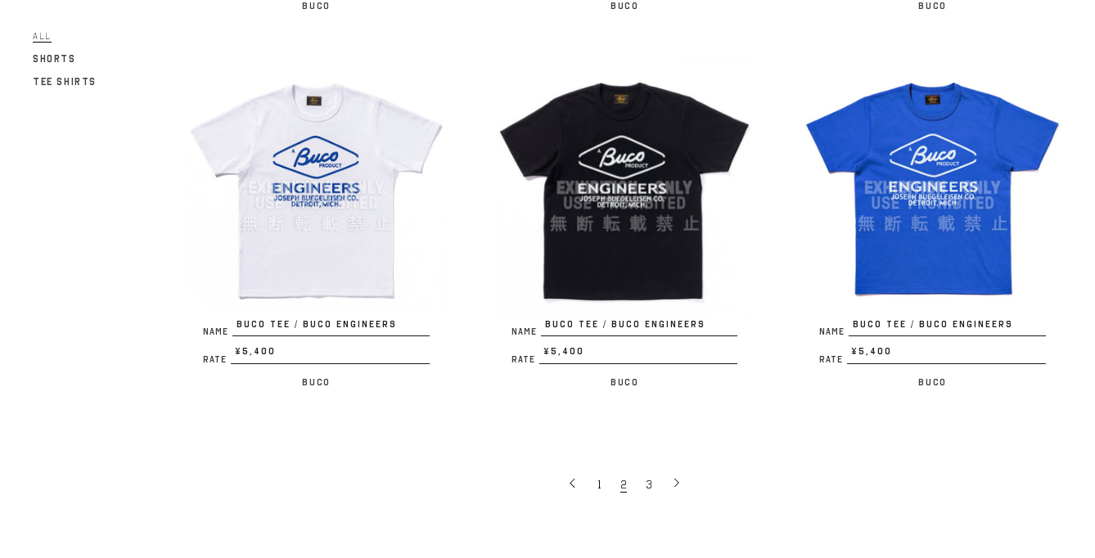
scroll to position [2852, 0]
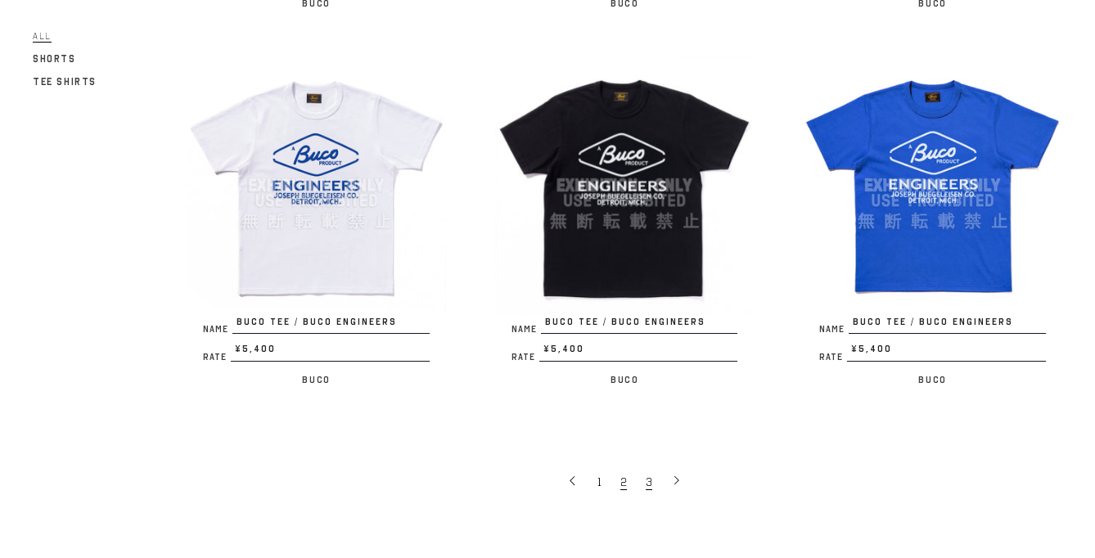
click at [648, 475] on span "3" at bounding box center [649, 483] width 7 height 16
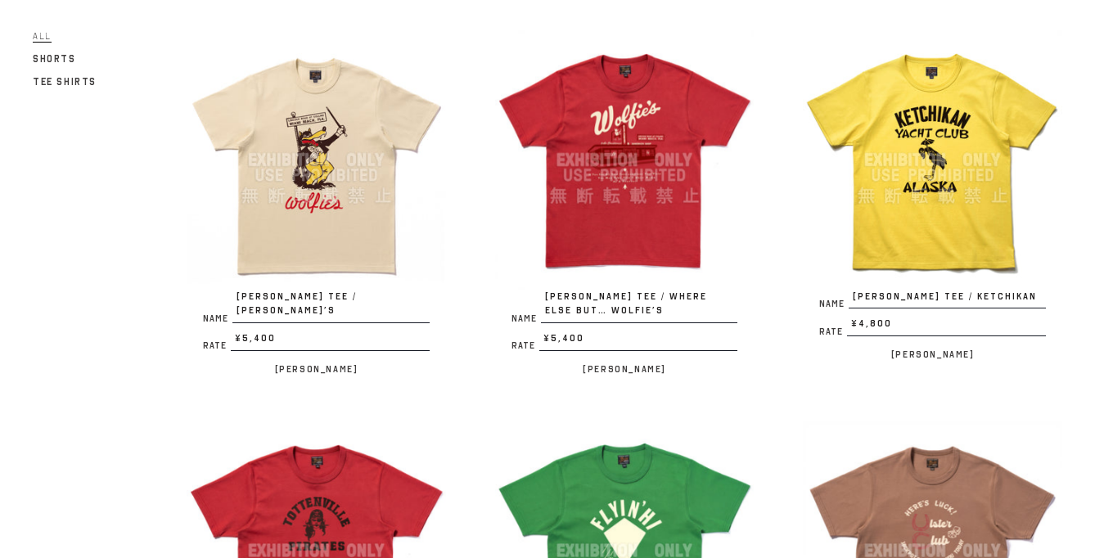
scroll to position [541, 0]
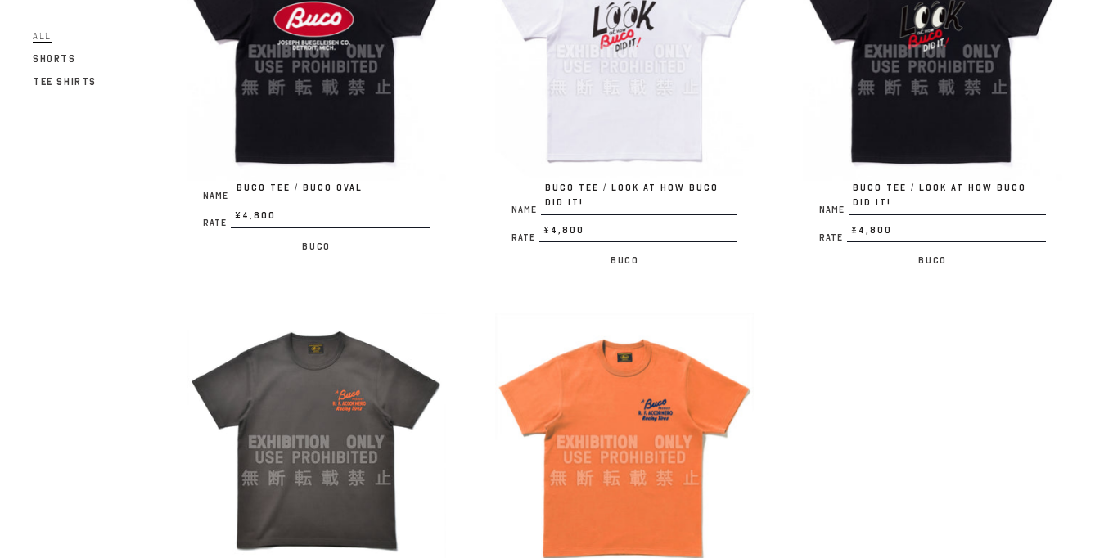
scroll to position [918, 0]
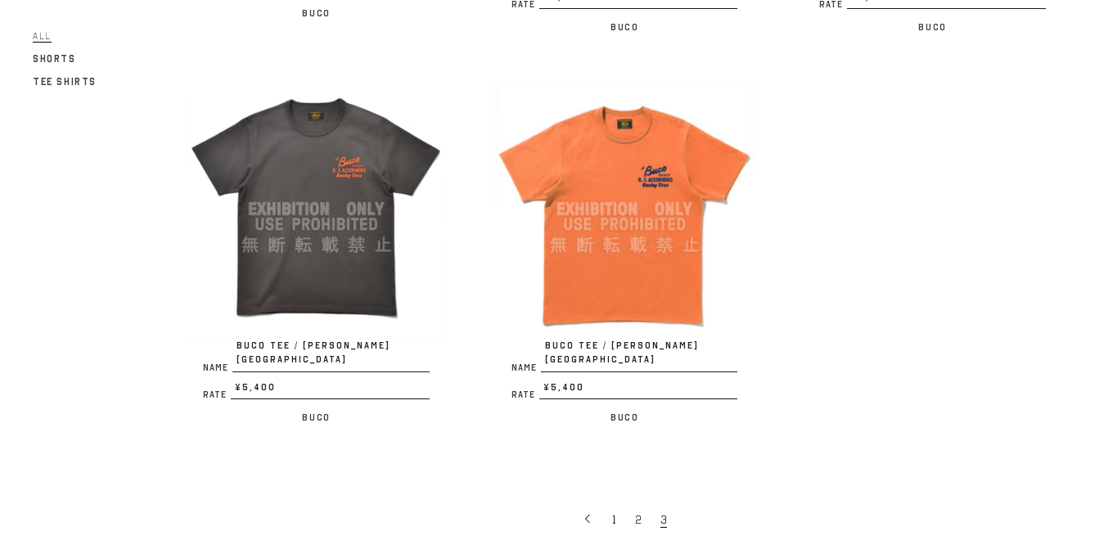
click at [642, 247] on img at bounding box center [624, 208] width 259 height 259
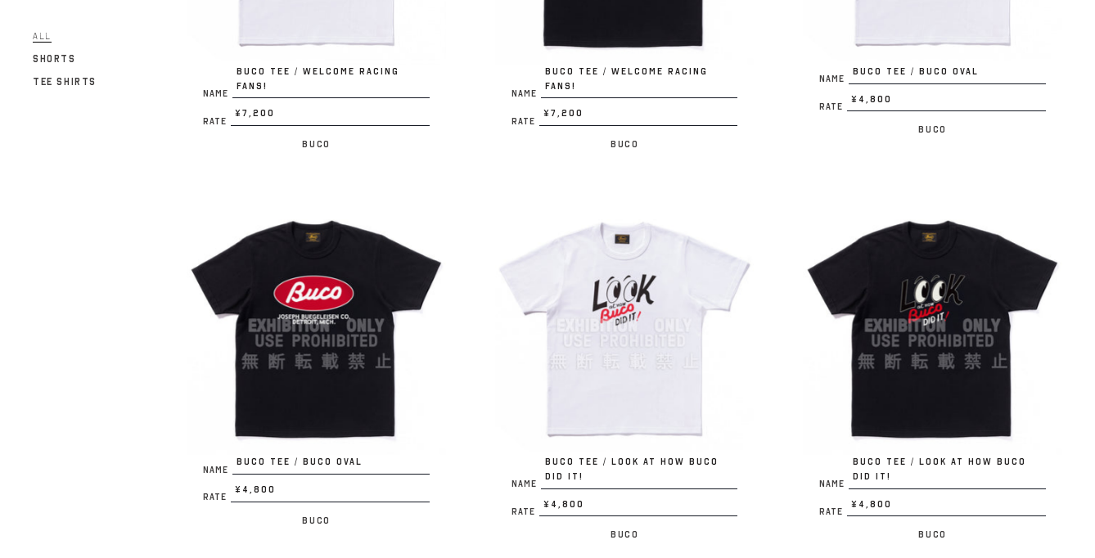
scroll to position [448, 0]
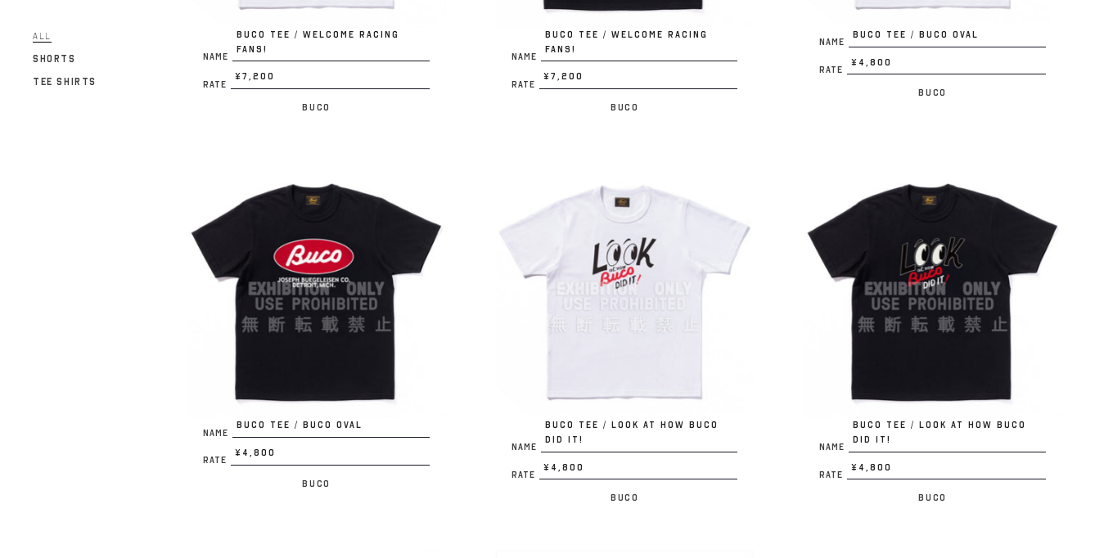
click at [630, 289] on img at bounding box center [624, 289] width 259 height 259
click at [268, 306] on img at bounding box center [316, 289] width 259 height 259
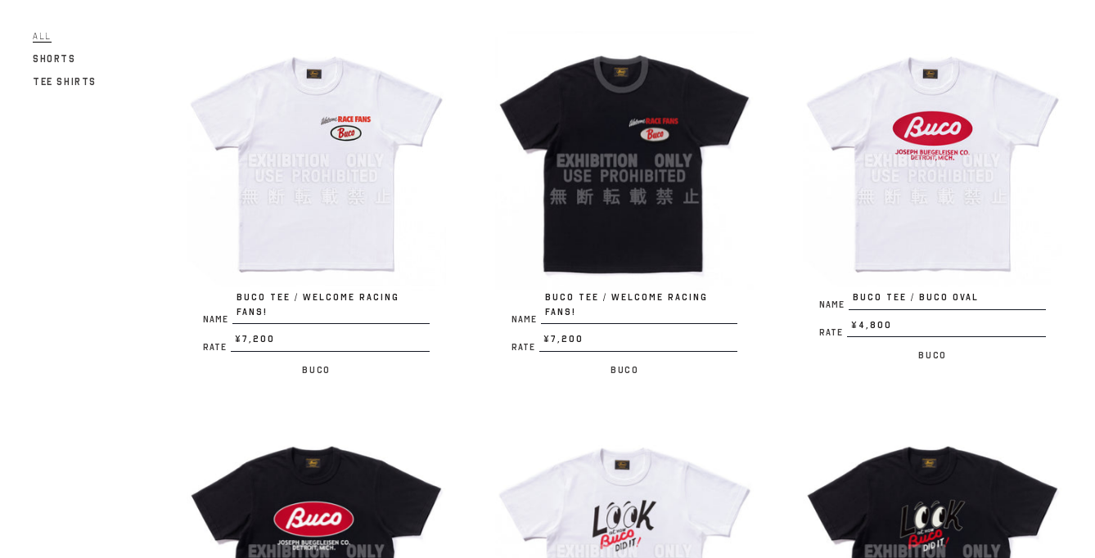
scroll to position [183, 0]
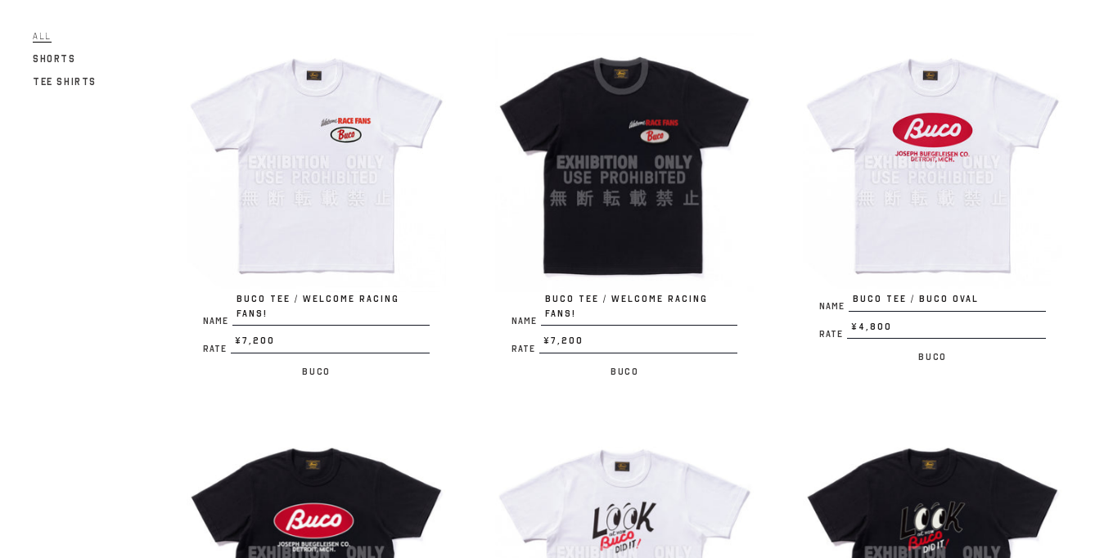
click at [659, 184] on img at bounding box center [624, 162] width 259 height 259
click at [306, 223] on img at bounding box center [316, 162] width 259 height 259
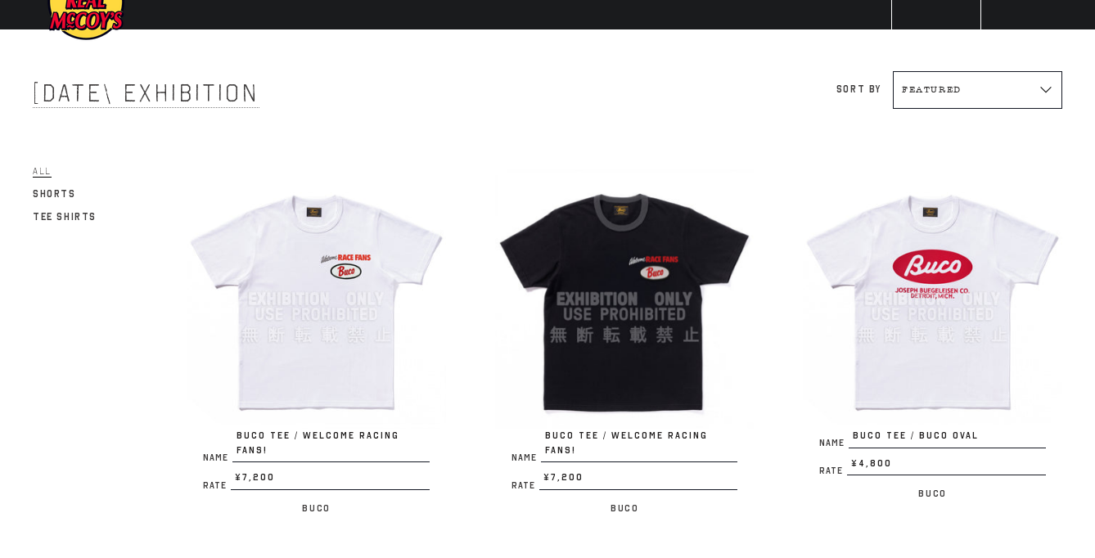
scroll to position [0, 0]
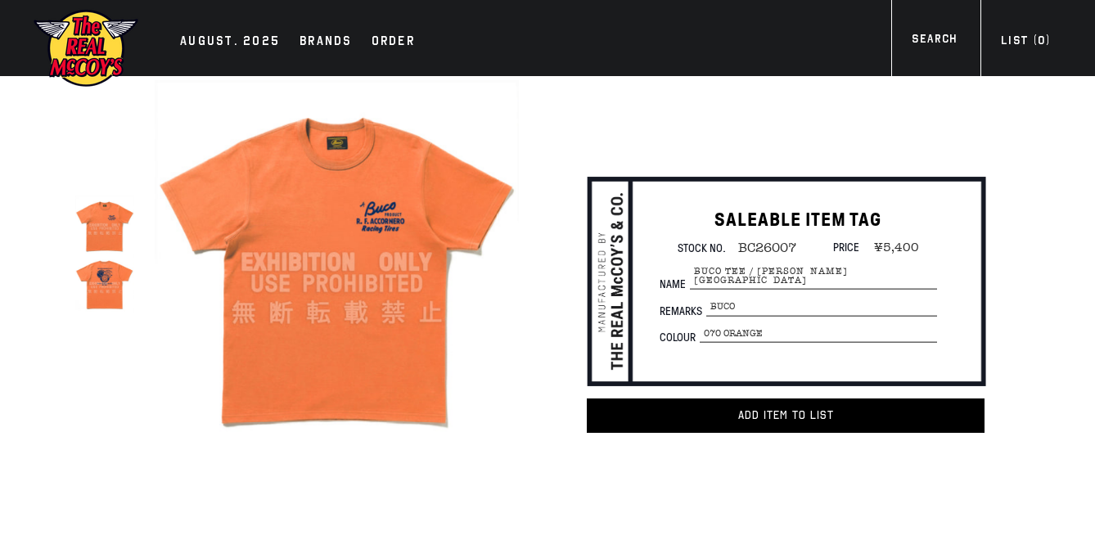
click at [119, 295] on img at bounding box center [104, 283] width 58 height 58
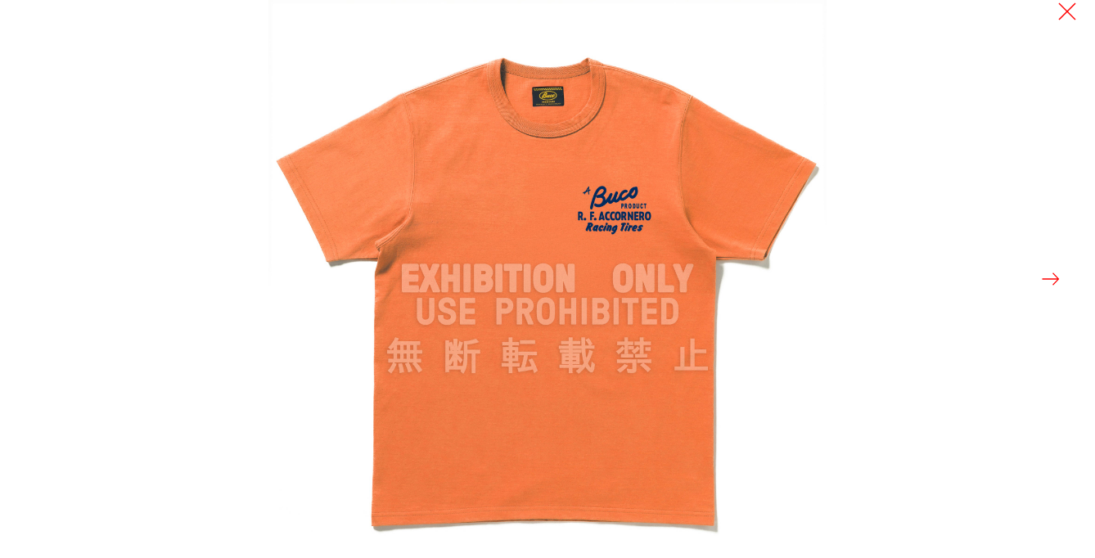
click at [1061, 282] on button at bounding box center [1050, 279] width 23 height 23
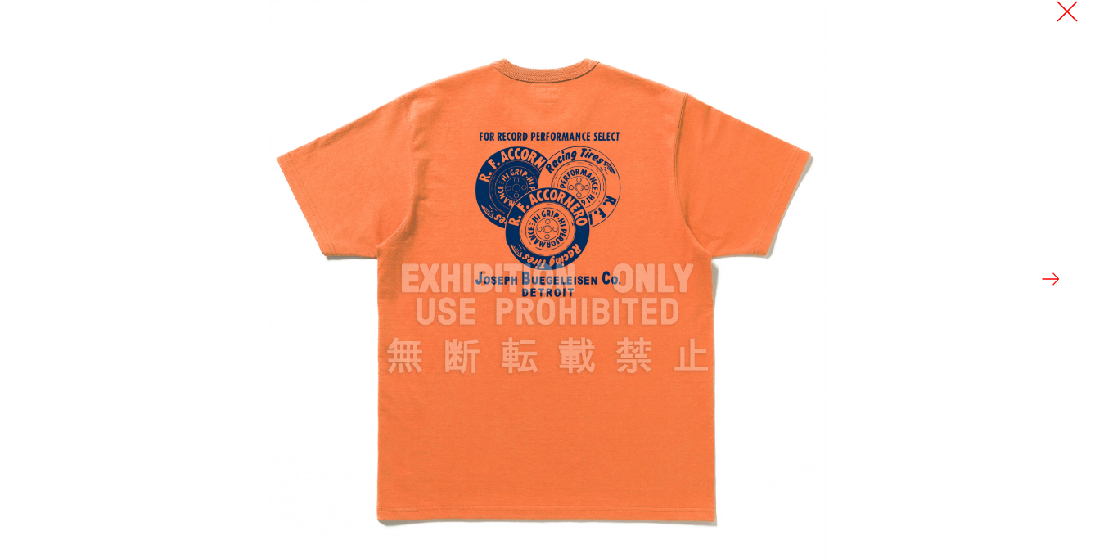
click at [1070, 7] on button at bounding box center [1067, 11] width 23 height 23
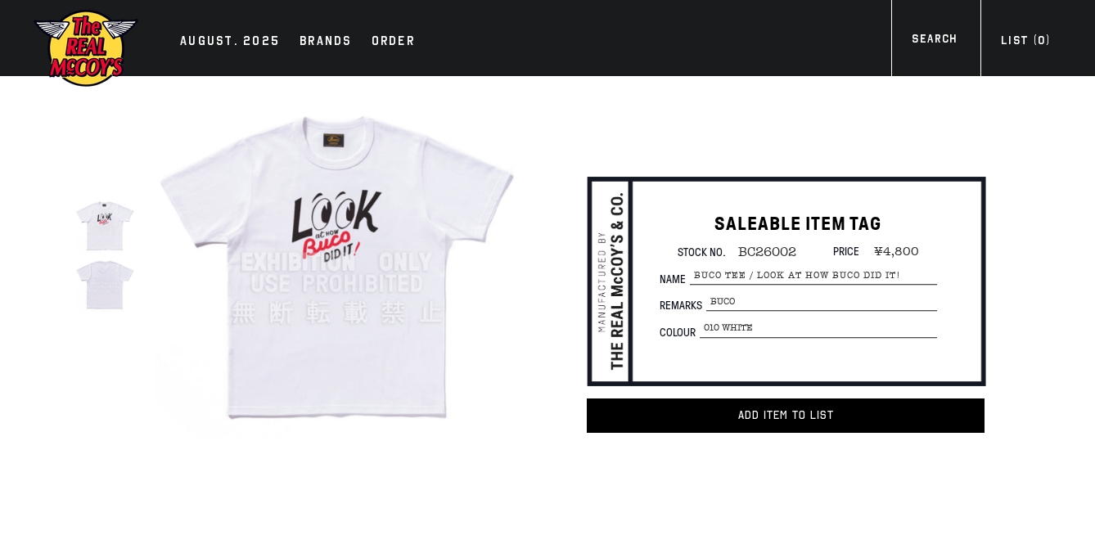
click at [106, 283] on img at bounding box center [104, 283] width 58 height 58
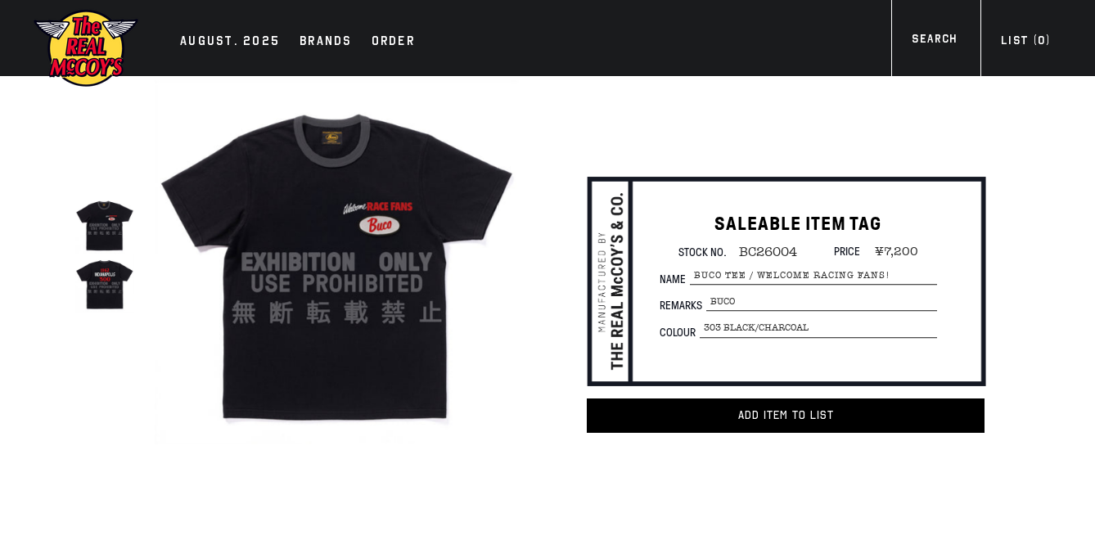
click at [98, 293] on img at bounding box center [104, 283] width 58 height 58
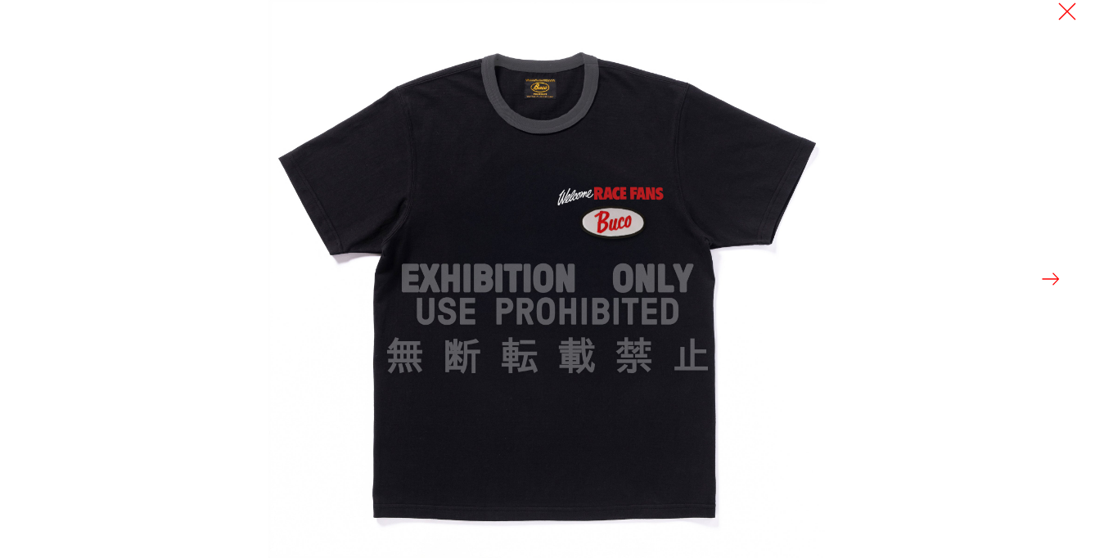
click at [1043, 274] on button at bounding box center [1050, 279] width 23 height 23
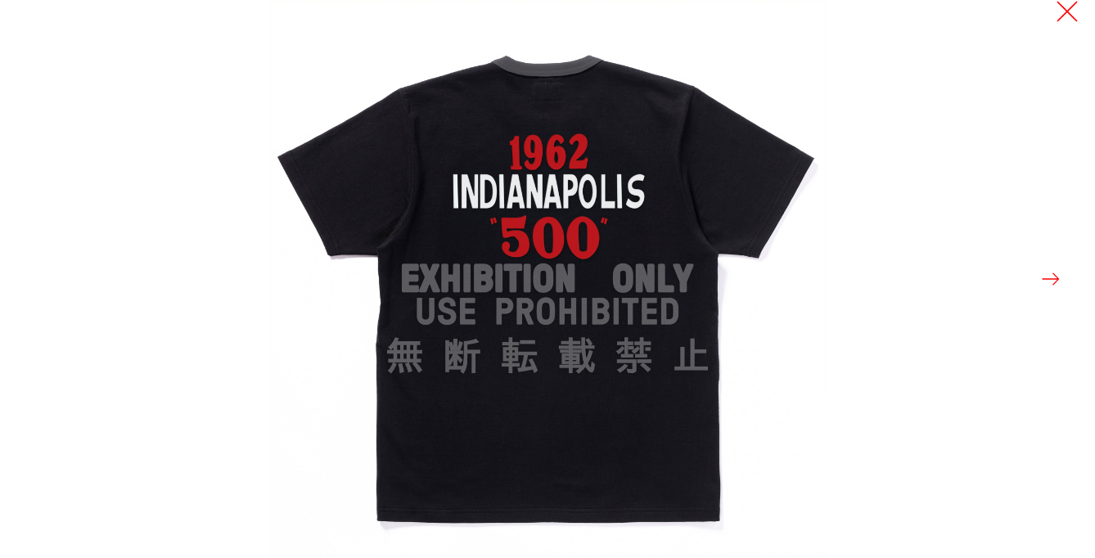
click at [1060, 17] on button at bounding box center [1067, 11] width 23 height 23
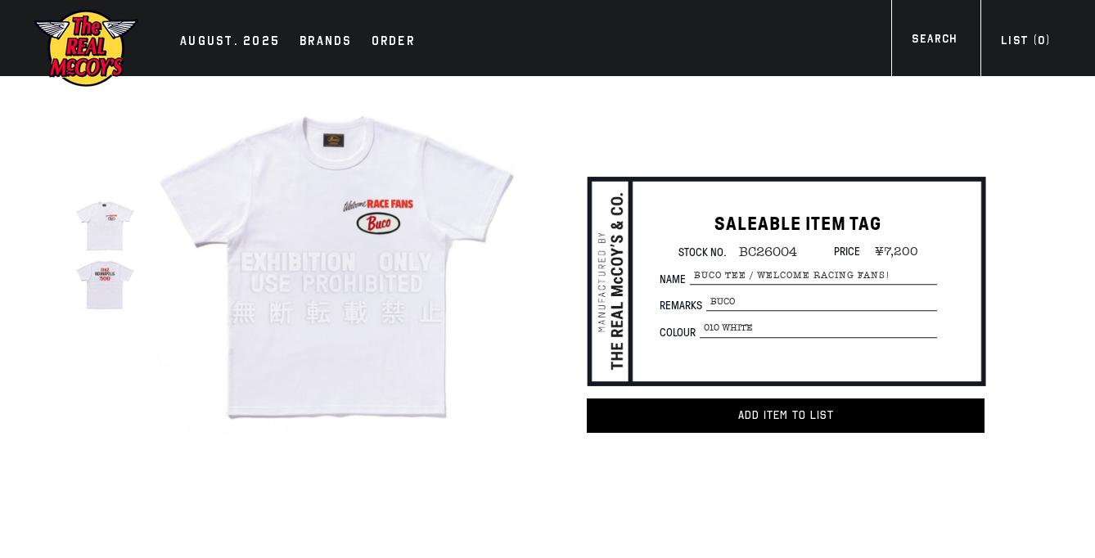
click at [119, 287] on img at bounding box center [104, 283] width 58 height 58
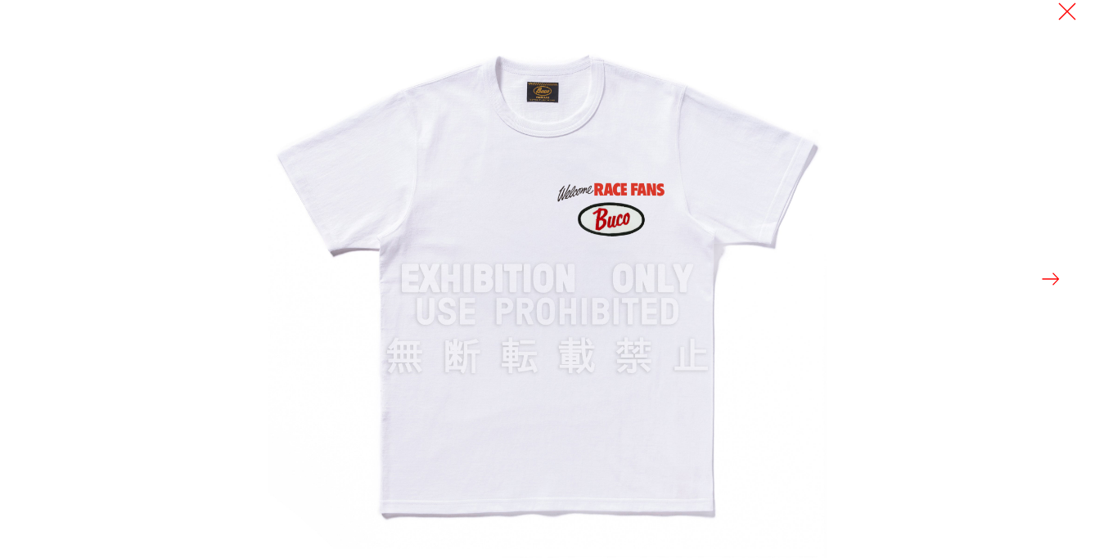
click at [1051, 284] on button at bounding box center [1050, 279] width 23 height 23
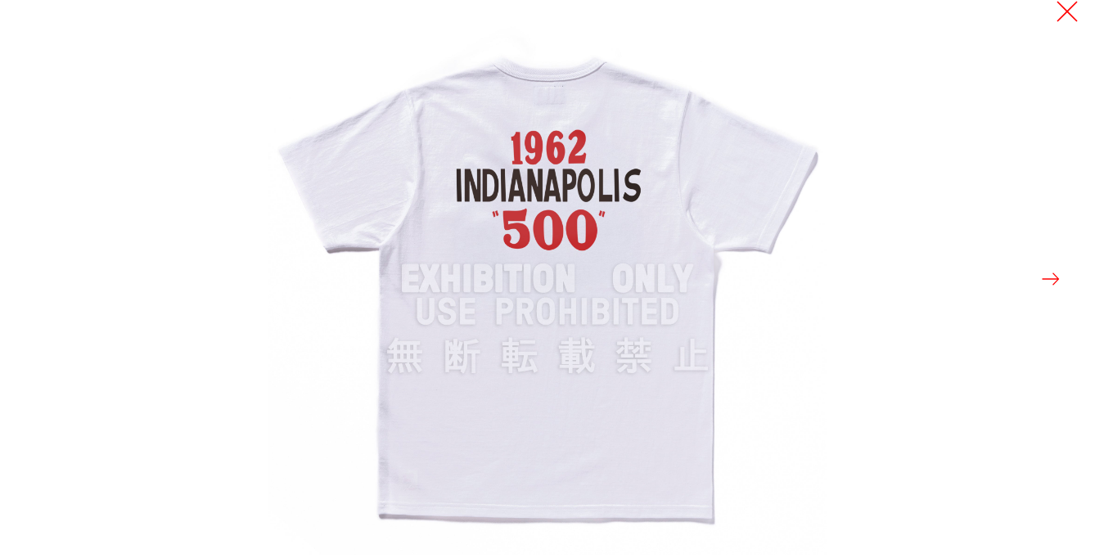
click at [1056, 19] on button at bounding box center [1067, 11] width 23 height 23
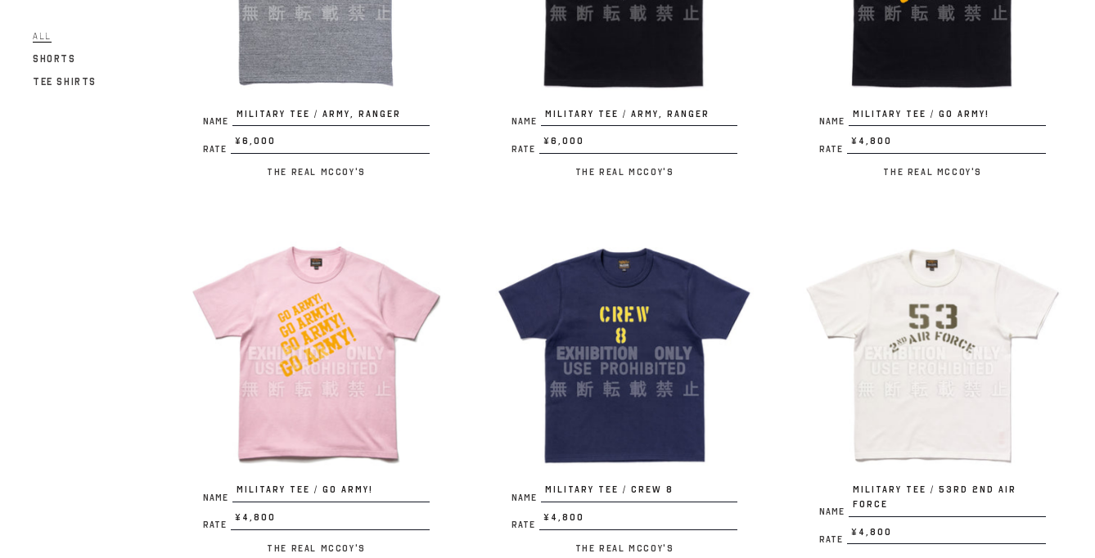
scroll to position [1153, 0]
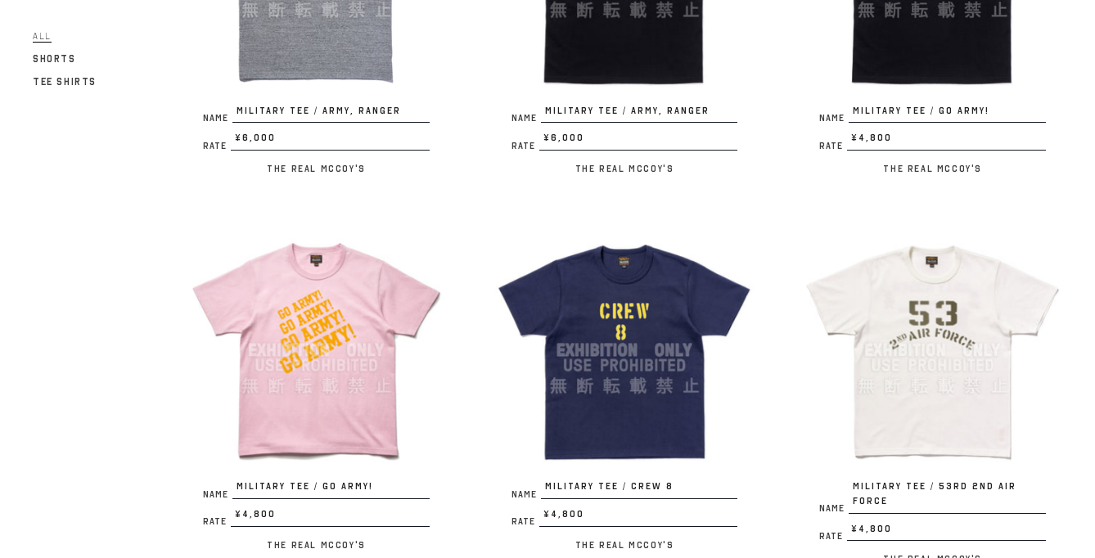
click at [828, 346] on img at bounding box center [932, 350] width 259 height 259
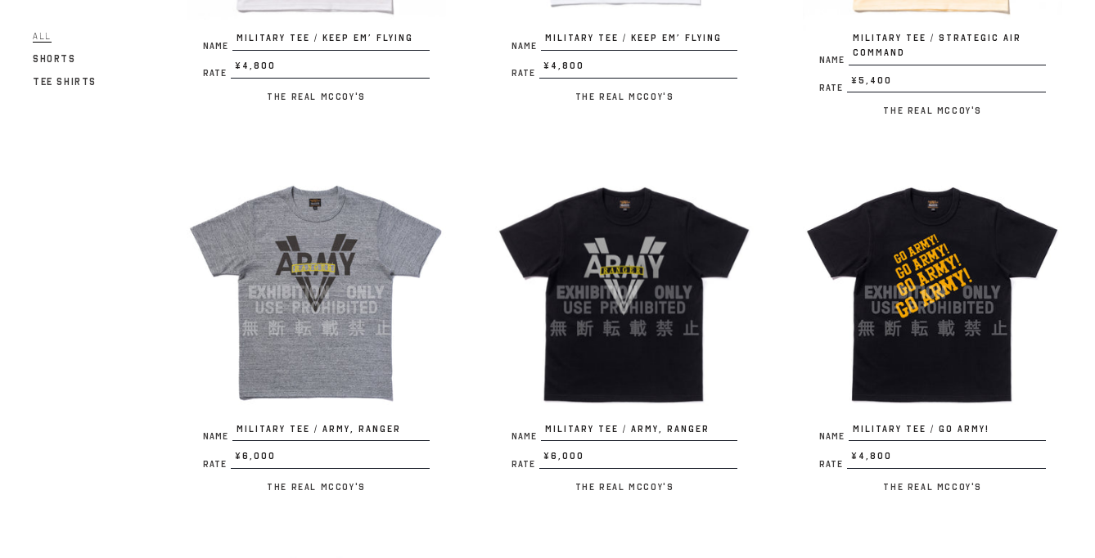
scroll to position [831, 0]
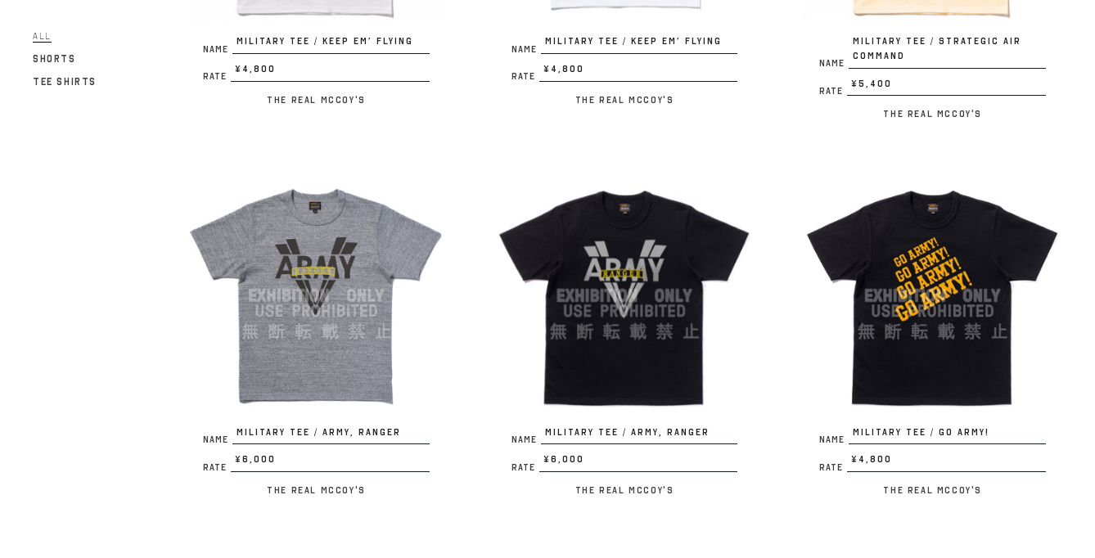
click at [575, 304] on img at bounding box center [624, 295] width 259 height 259
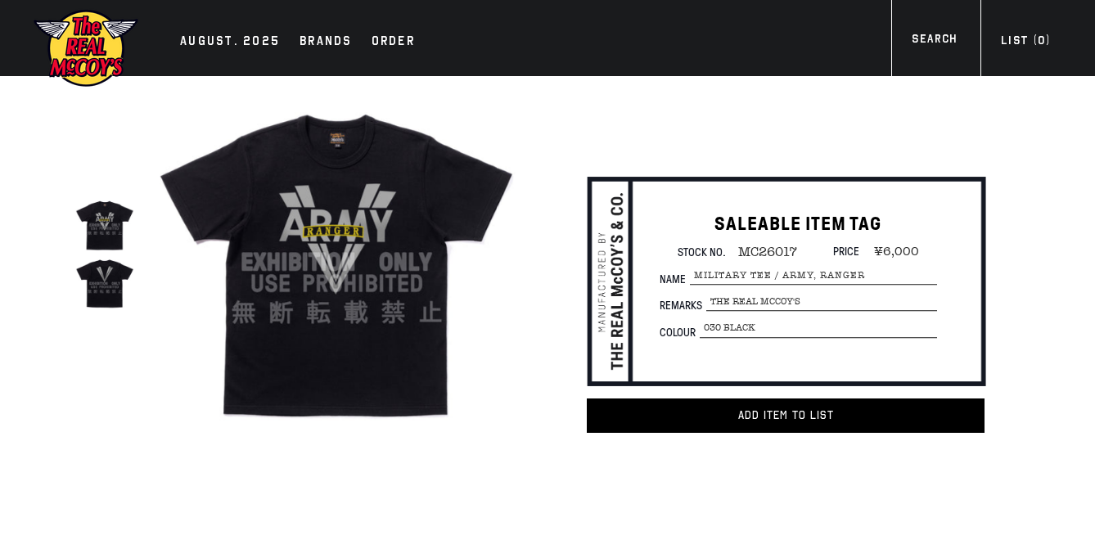
click at [96, 290] on img at bounding box center [104, 283] width 58 height 58
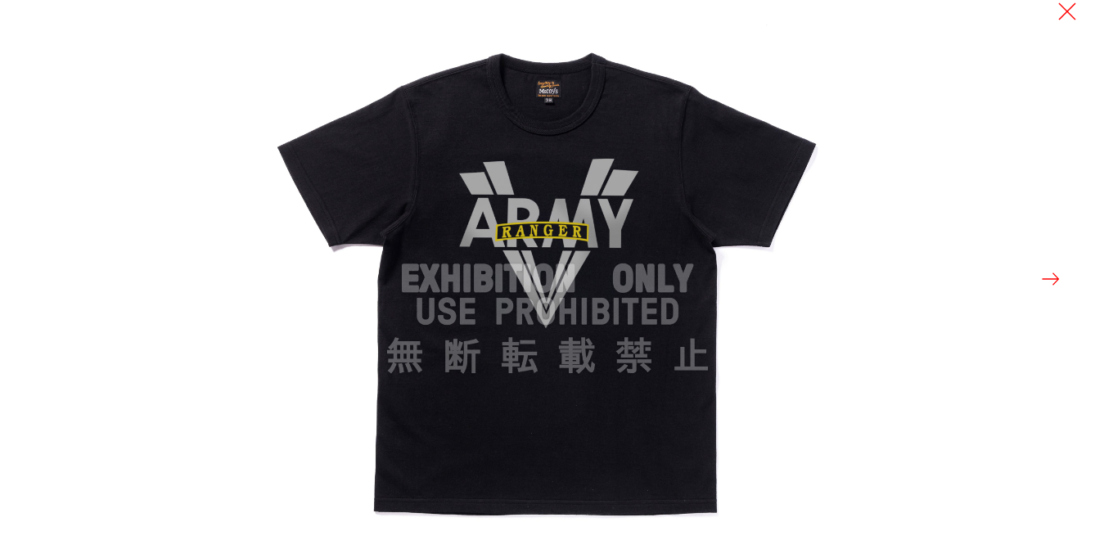
click at [1047, 280] on button at bounding box center [1050, 279] width 23 height 23
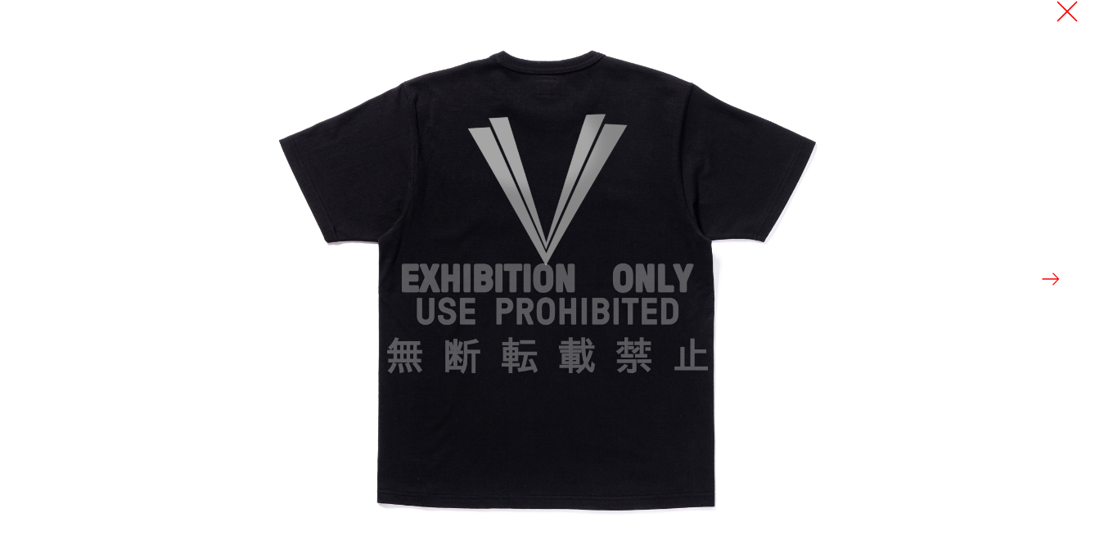
click at [1063, 10] on button at bounding box center [1067, 11] width 23 height 23
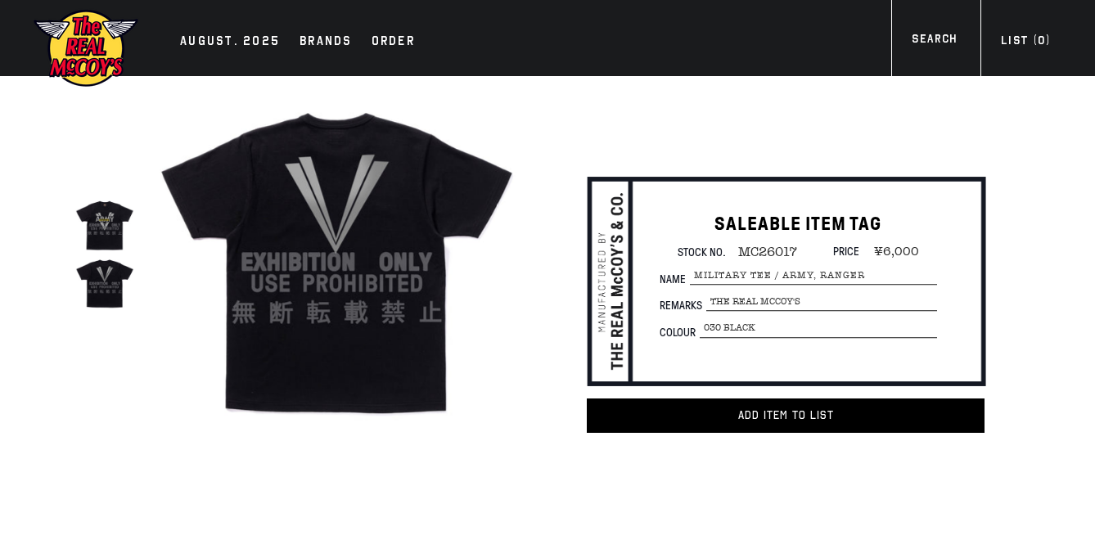
click at [94, 225] on img at bounding box center [104, 225] width 58 height 58
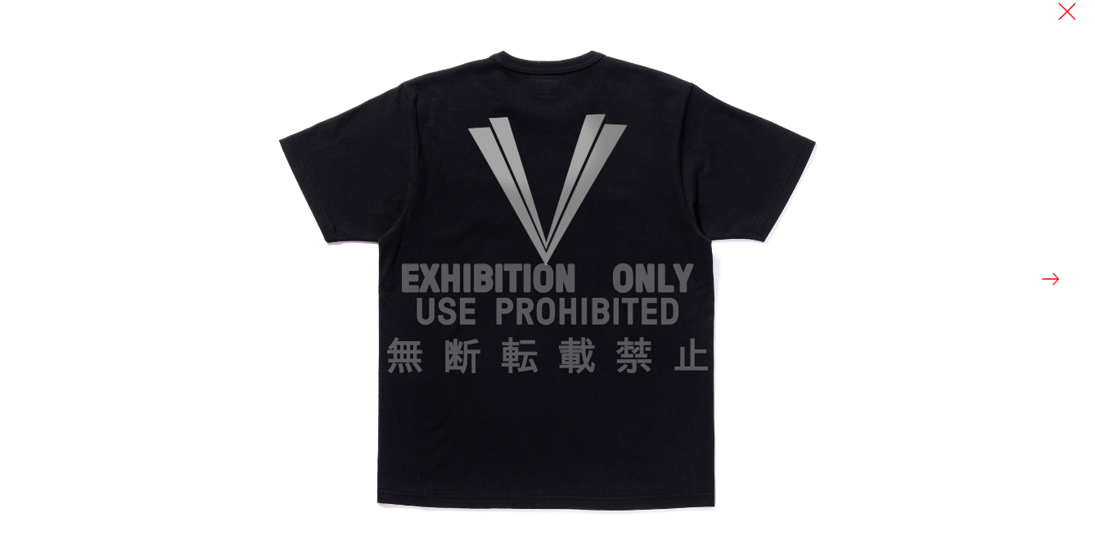
click at [593, 225] on img at bounding box center [547, 279] width 558 height 558
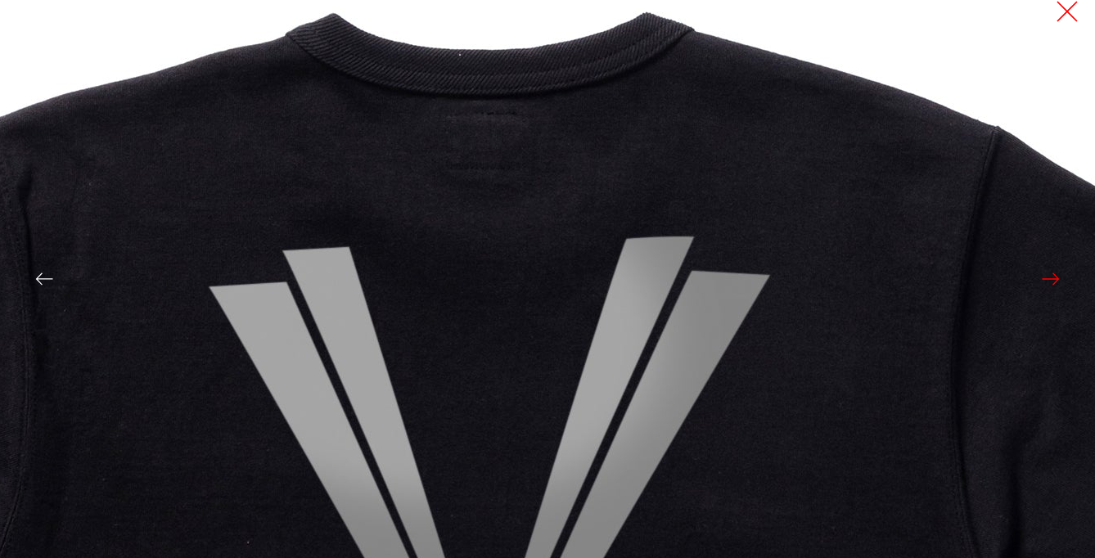
click at [1077, 11] on button at bounding box center [1067, 11] width 23 height 23
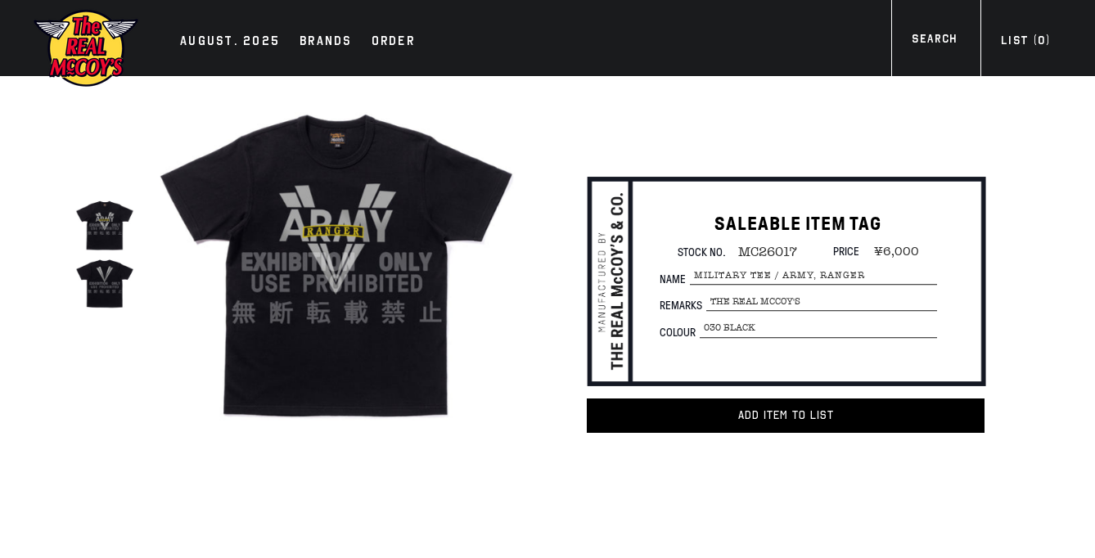
click at [339, 157] on img at bounding box center [337, 262] width 364 height 364
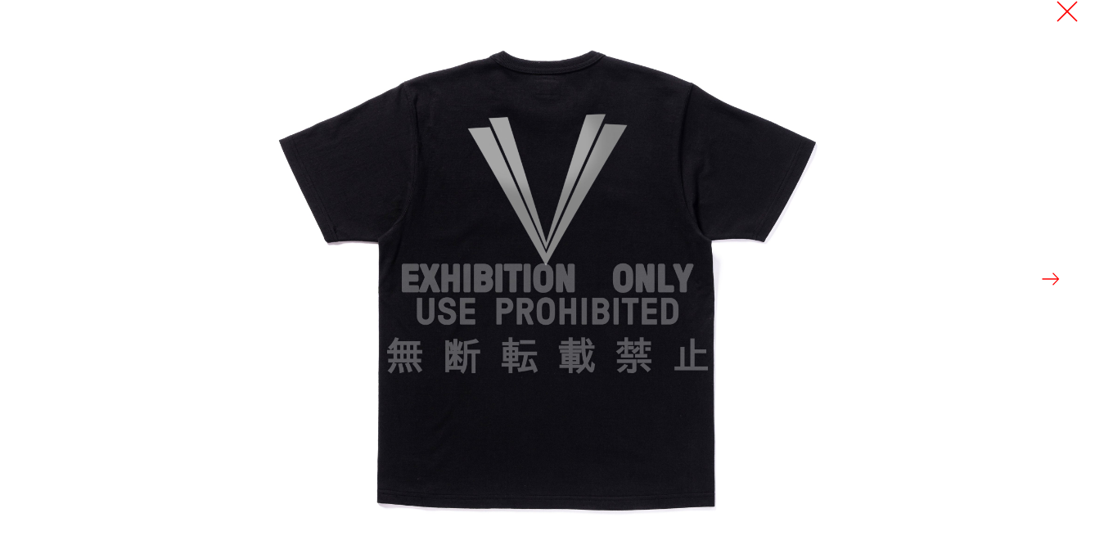
click at [1063, 12] on button at bounding box center [1067, 11] width 23 height 23
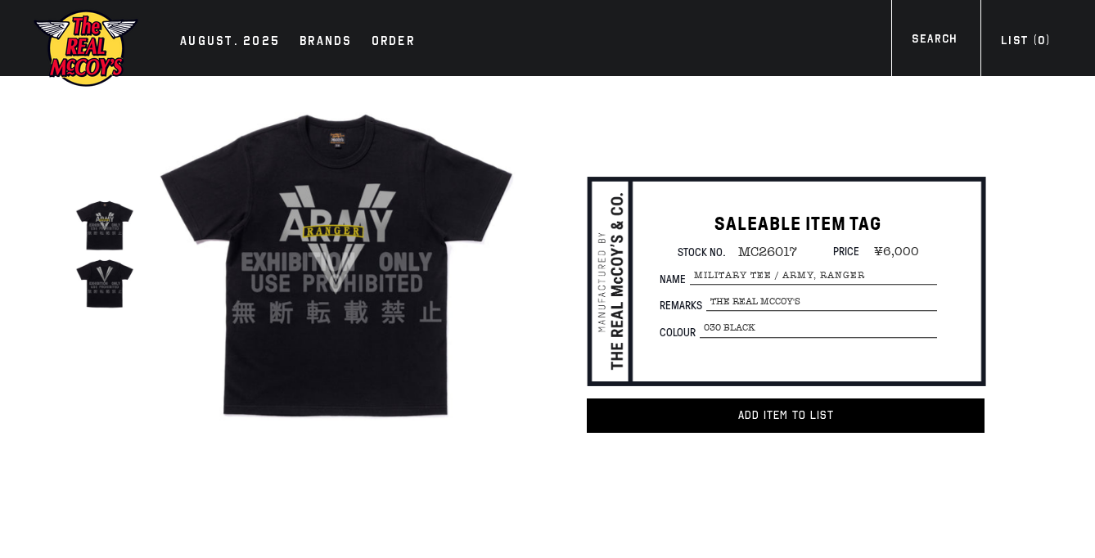
click at [72, 234] on div "true" at bounding box center [274, 262] width 497 height 372
click at [100, 224] on img at bounding box center [104, 225] width 58 height 58
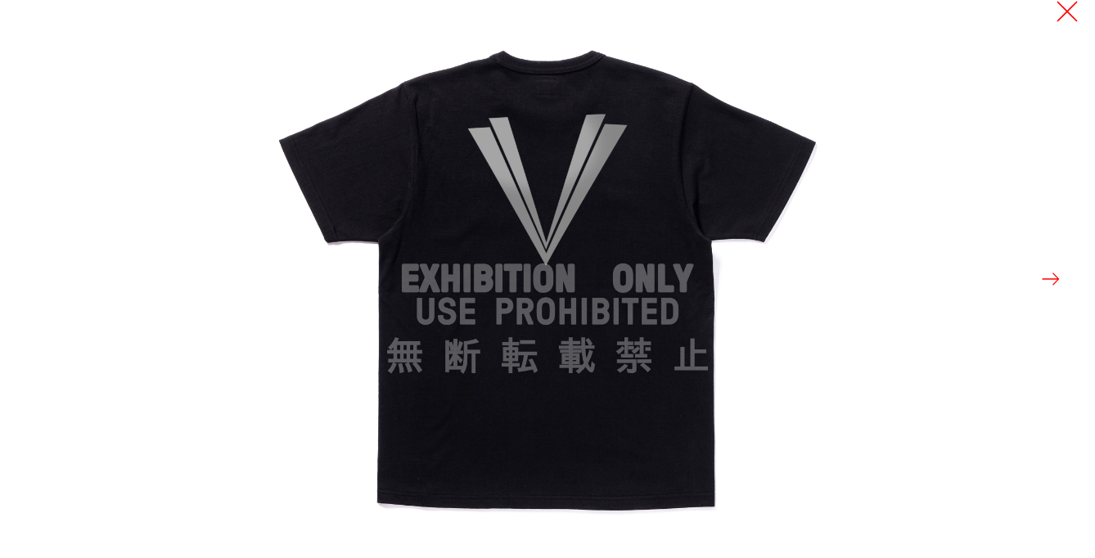
click at [1074, 18] on button at bounding box center [1067, 11] width 23 height 23
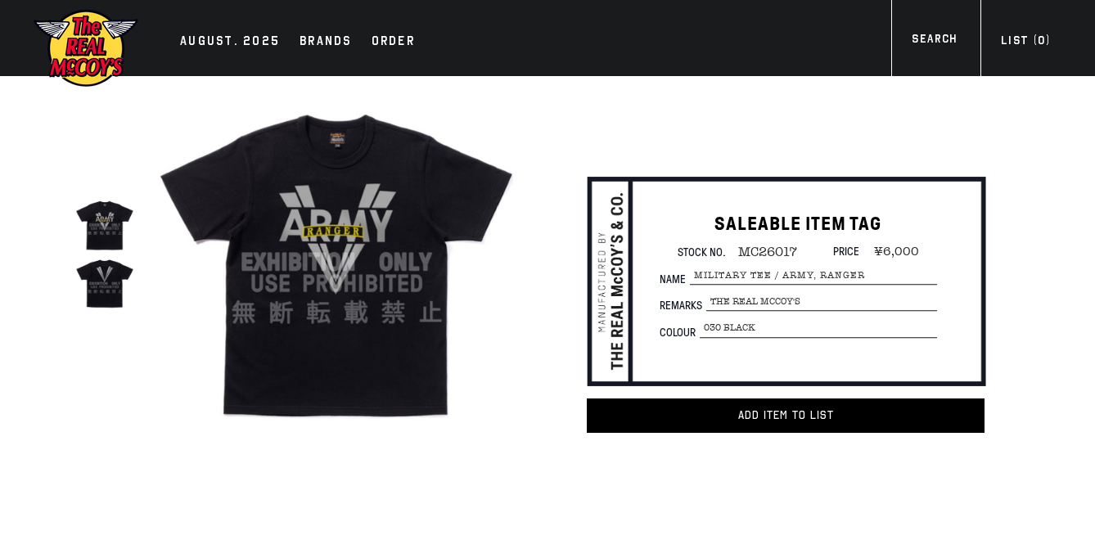
click at [860, 164] on div "SALEABLE ITEM TAG Stock No. MC26017 Price ¥6,000 Name MILITARY TEE / ARMY, RANG…" at bounding box center [763, 289] width 513 height 263
